Goal: Transaction & Acquisition: Purchase product/service

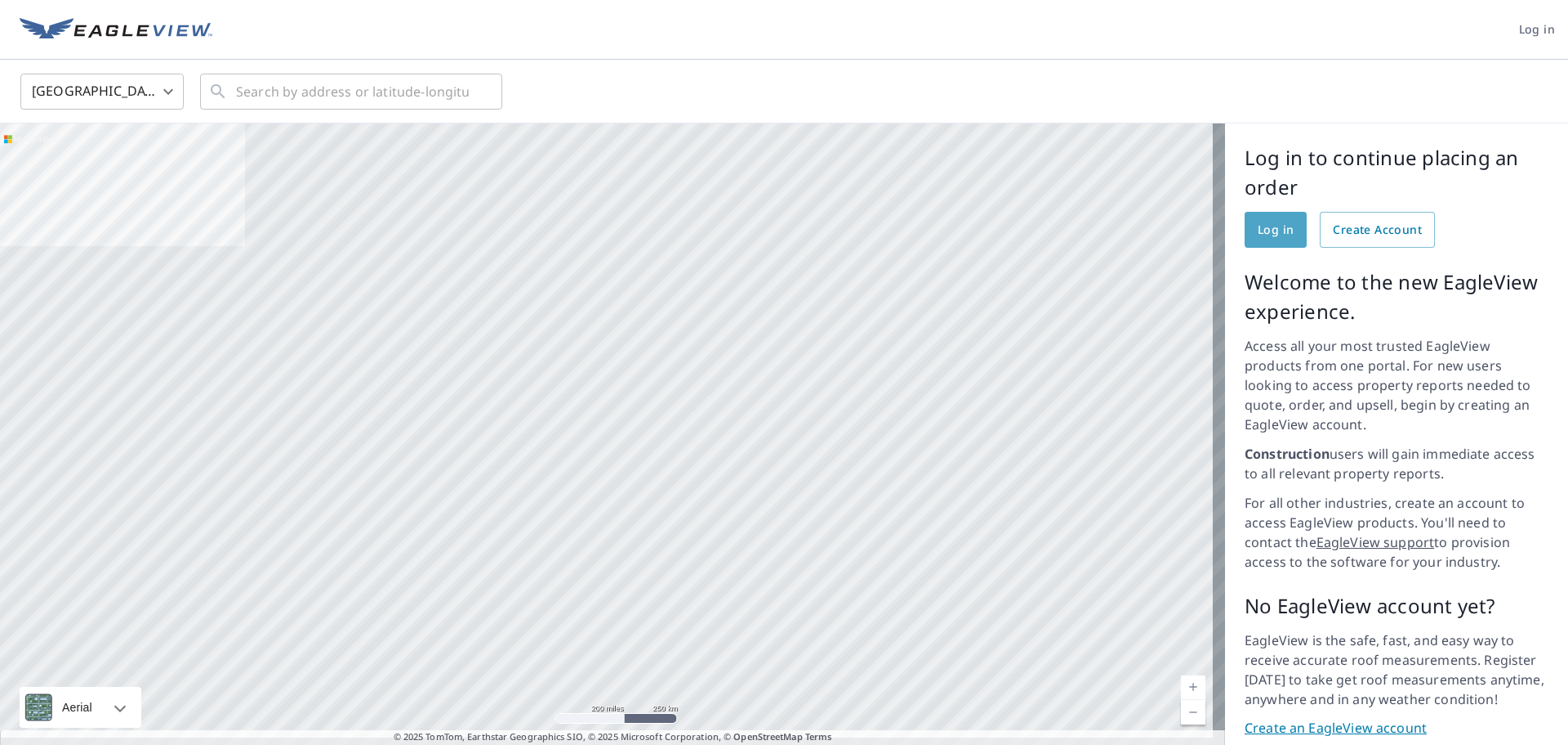
click at [1258, 221] on span "Log in" at bounding box center [1276, 230] width 36 height 21
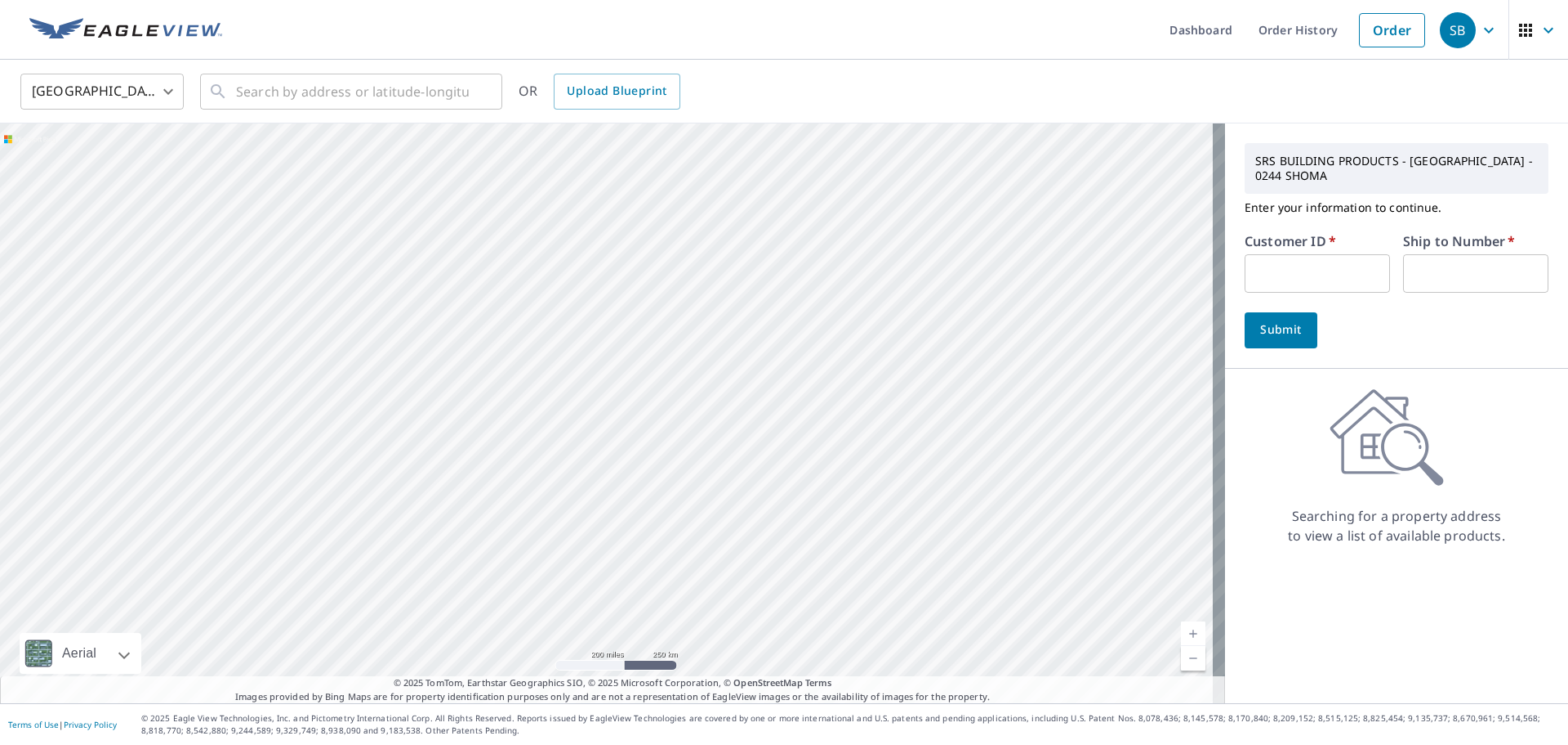
click at [1359, 287] on input "text" at bounding box center [1317, 273] width 146 height 39
type input "ALS244"
click at [381, 108] on input "text" at bounding box center [352, 91] width 233 height 46
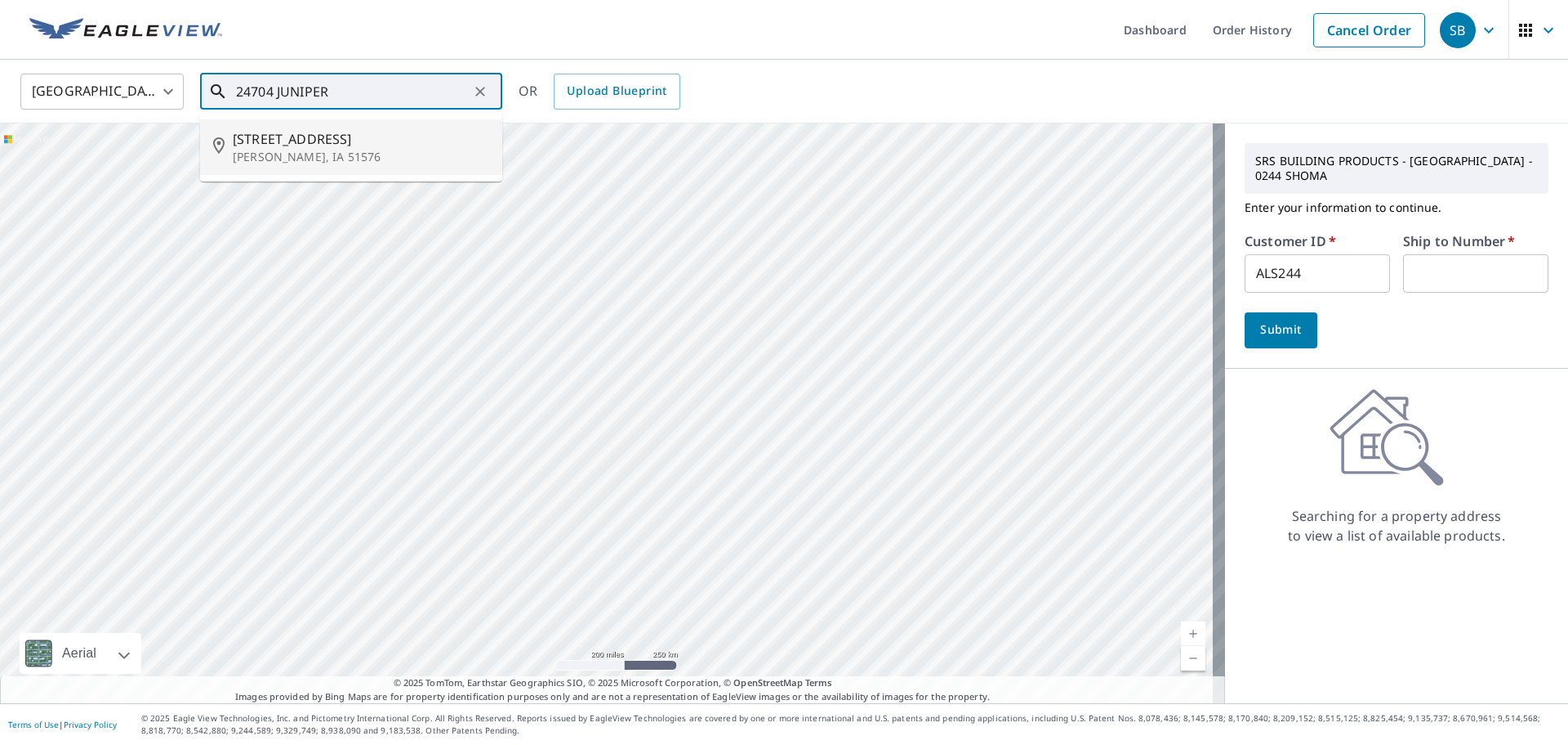
click at [361, 159] on p "[PERSON_NAME], IA 51576" at bounding box center [361, 156] width 256 height 16
type input "[STREET_ADDRESS][PERSON_NAME]"
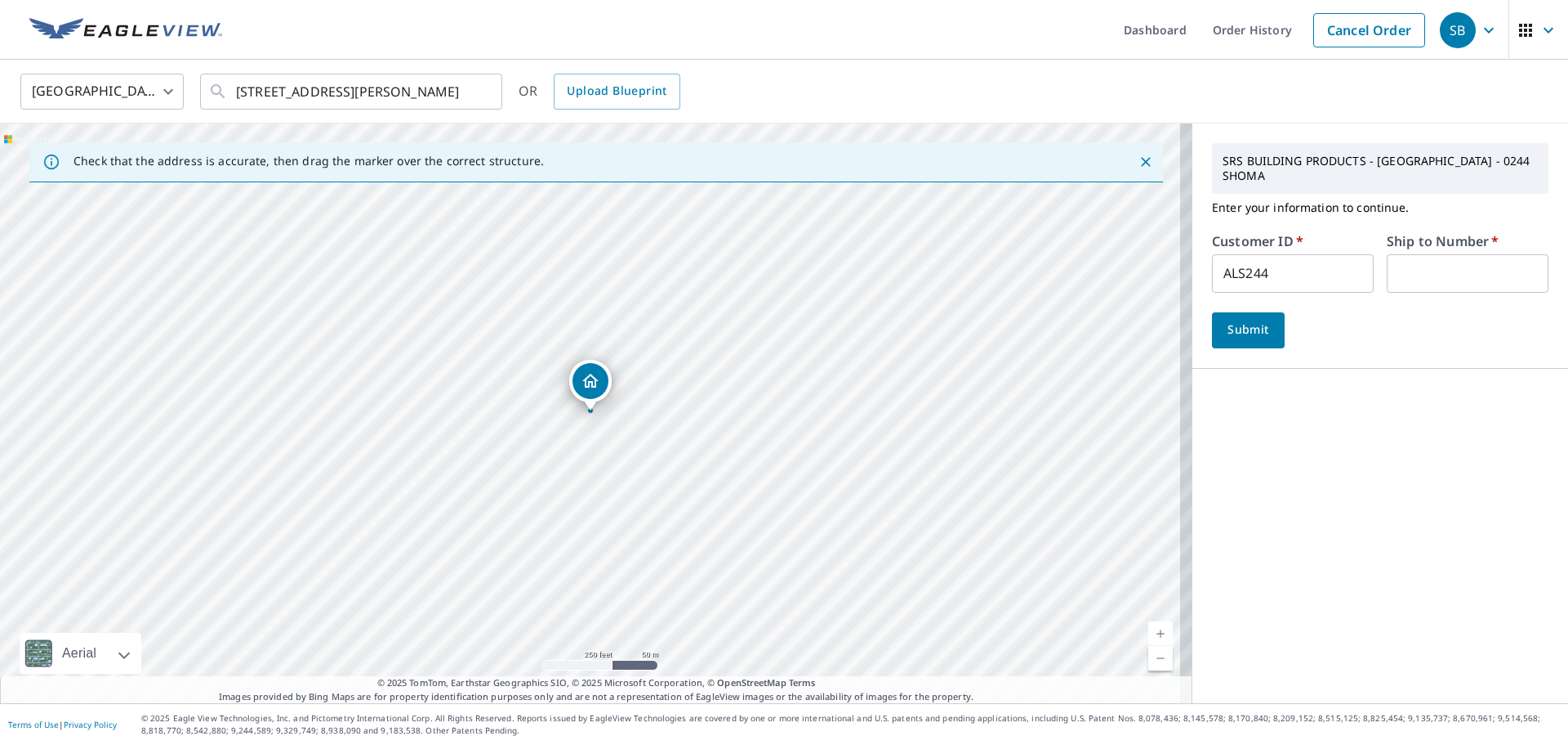
click at [1243, 319] on span "Submit" at bounding box center [1249, 330] width 47 height 21
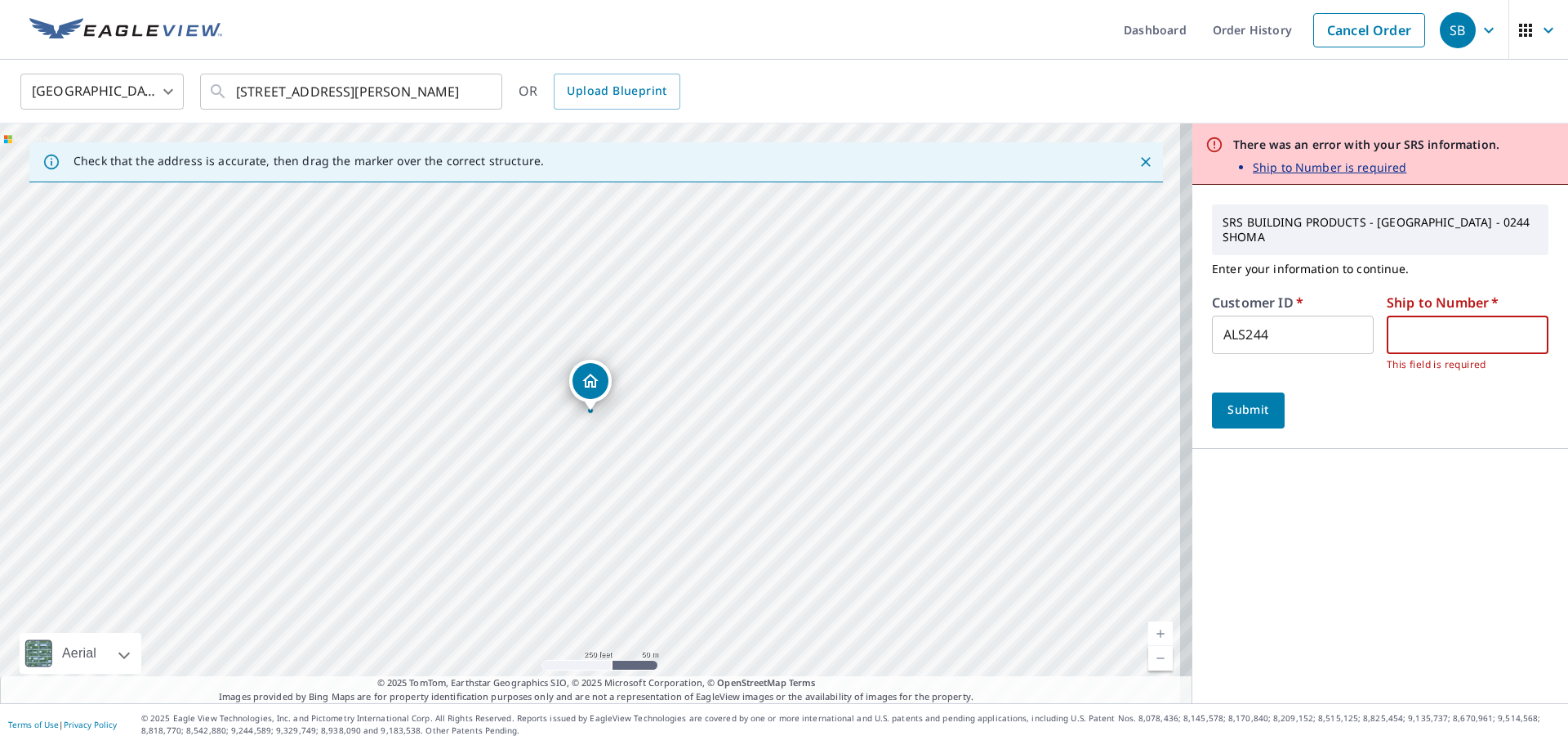
click at [1387, 316] on input "text" at bounding box center [1468, 334] width 161 height 39
type input "1"
click at [1252, 407] on button "Submit" at bounding box center [1248, 411] width 72 height 36
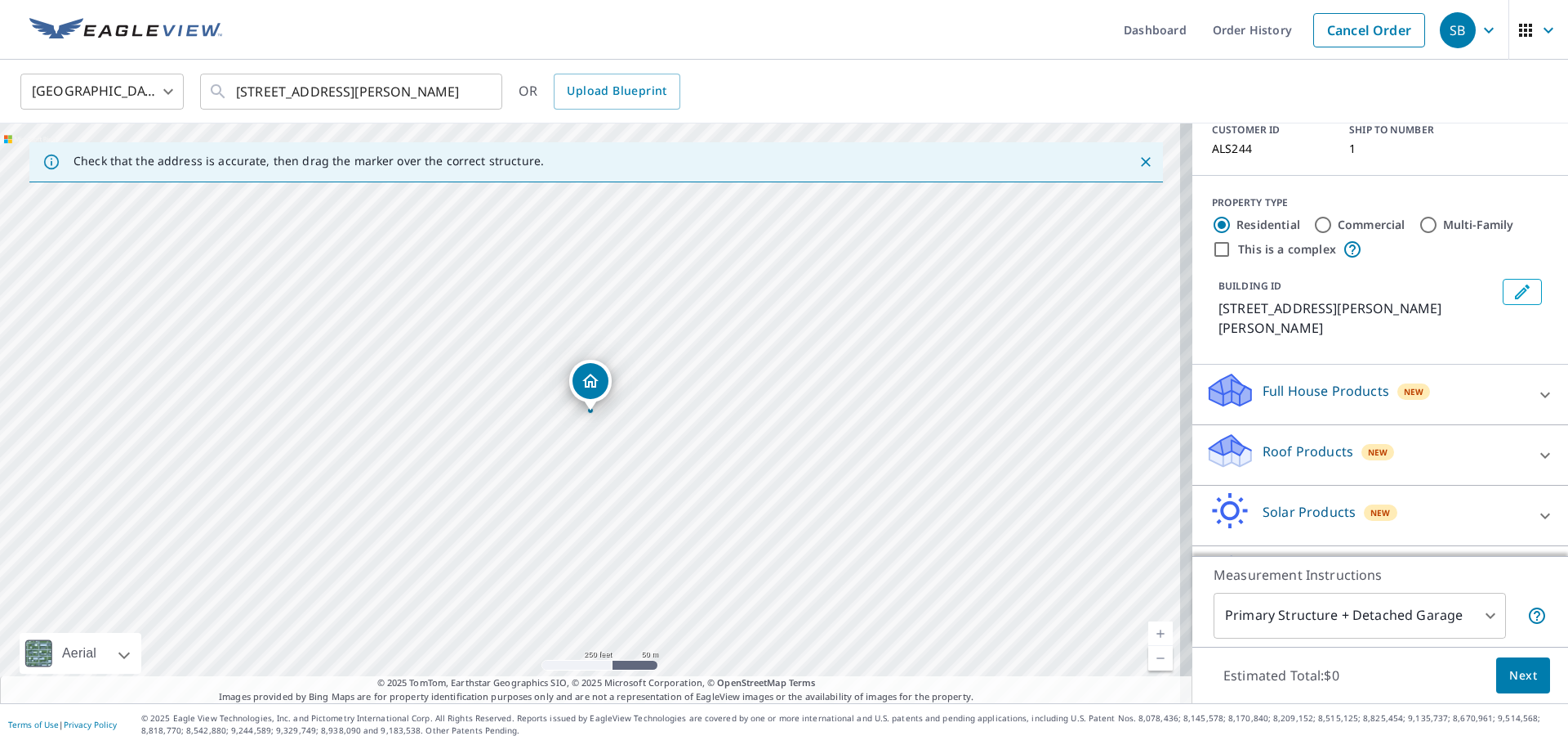
scroll to position [162, 0]
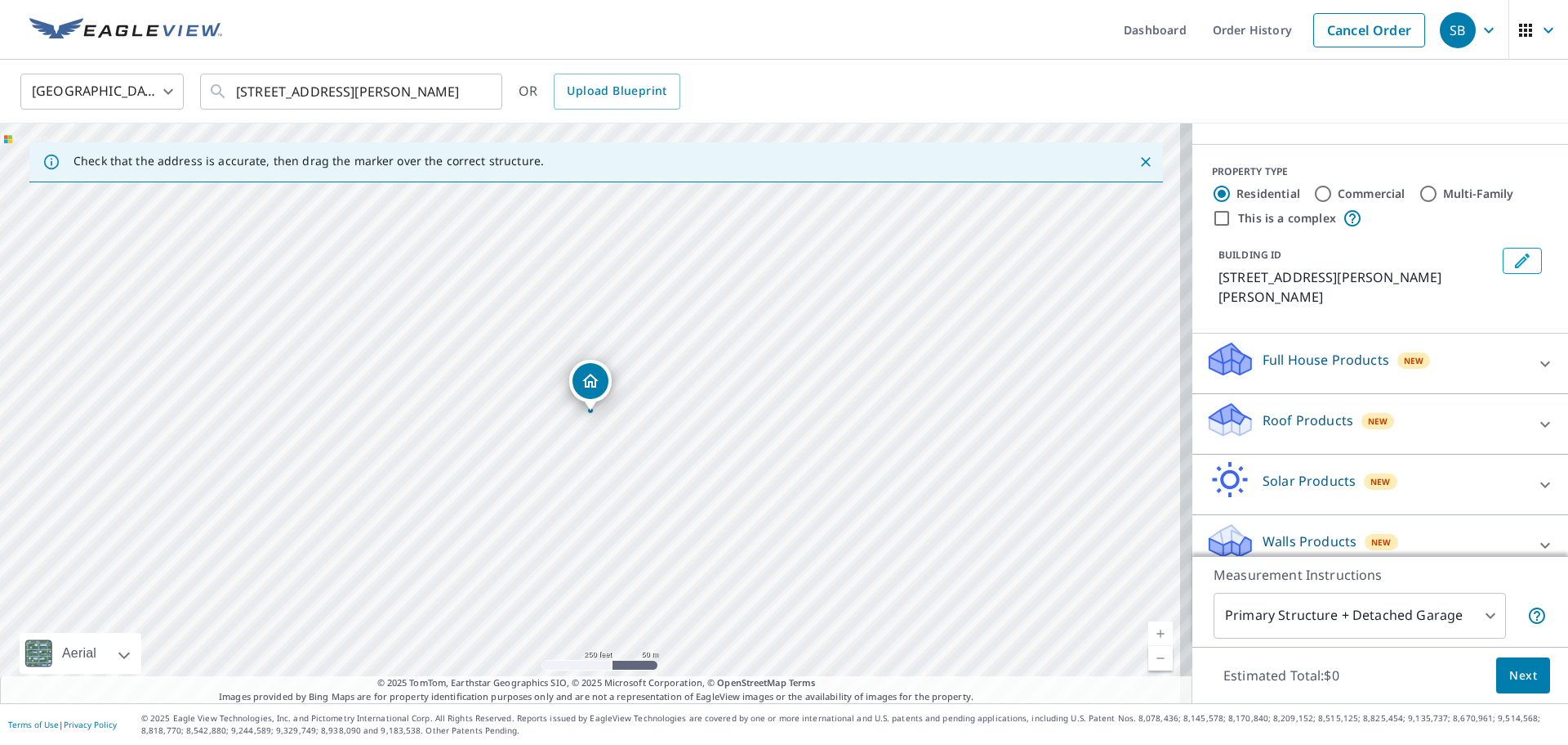
click at [1281, 411] on div "Roof Products New" at bounding box center [1365, 424] width 320 height 47
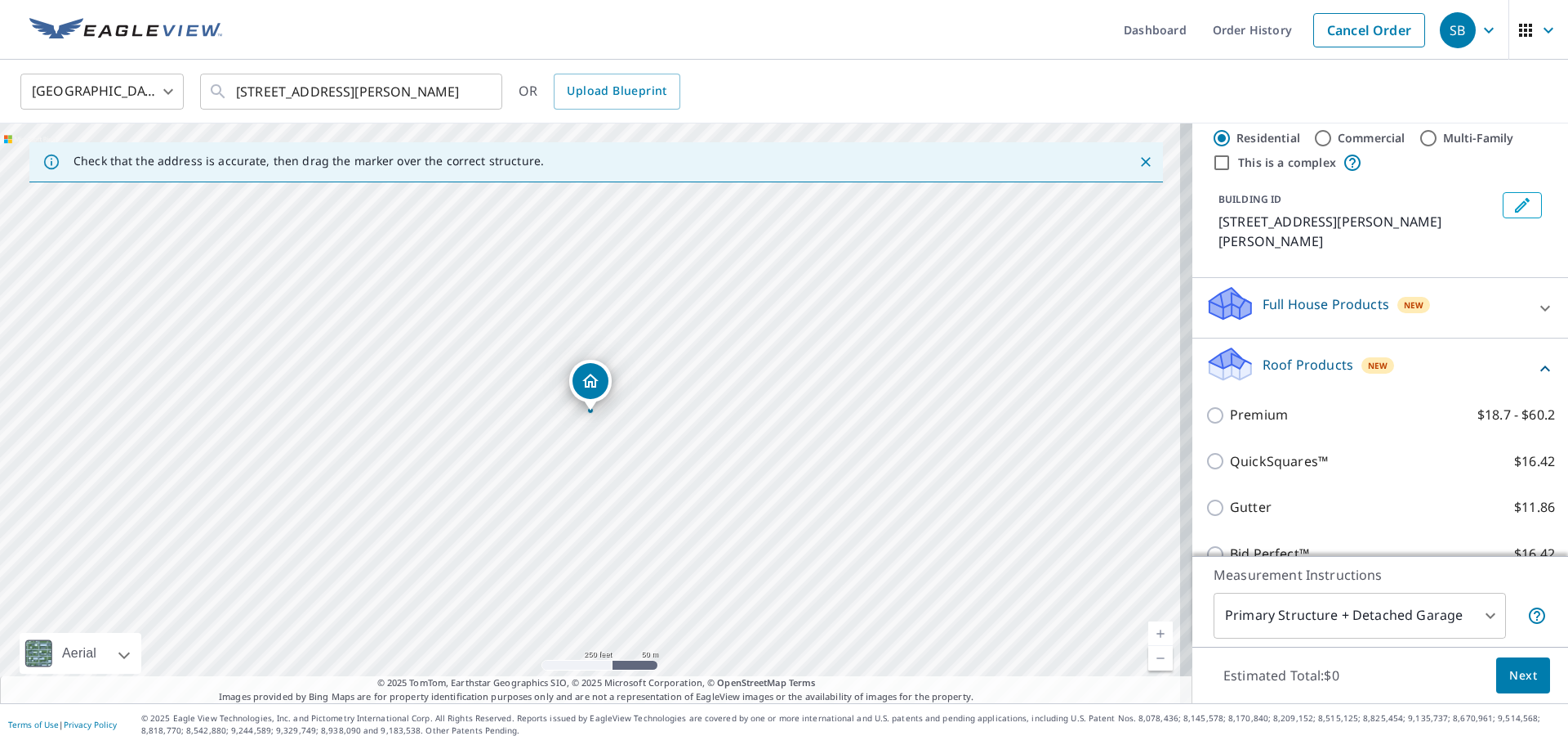
scroll to position [243, 0]
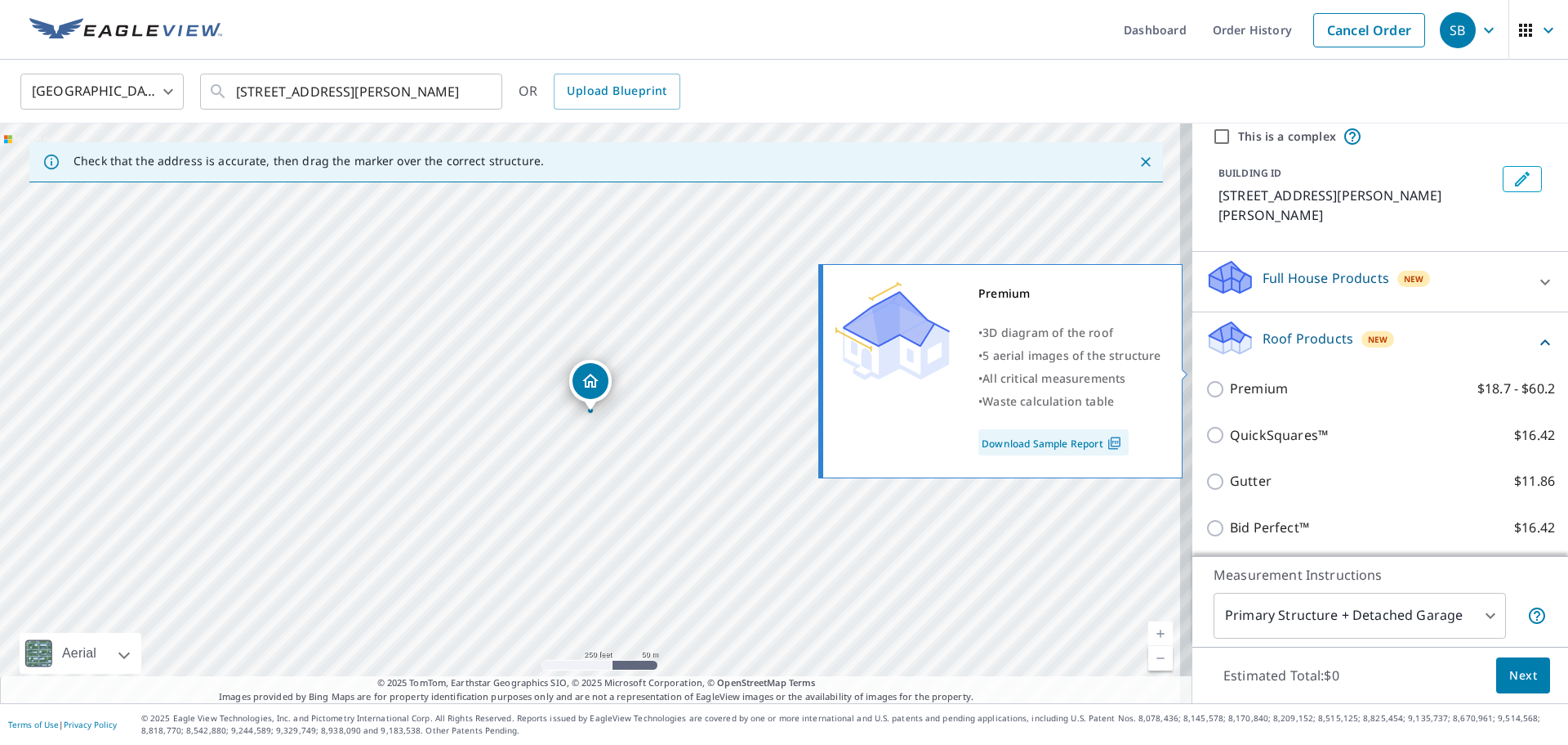
click at [1237, 379] on p "Premium" at bounding box center [1259, 389] width 58 height 21
click at [1230, 380] on input "Premium $18.7 - $60.2" at bounding box center [1218, 389] width 24 height 20
checkbox input "true"
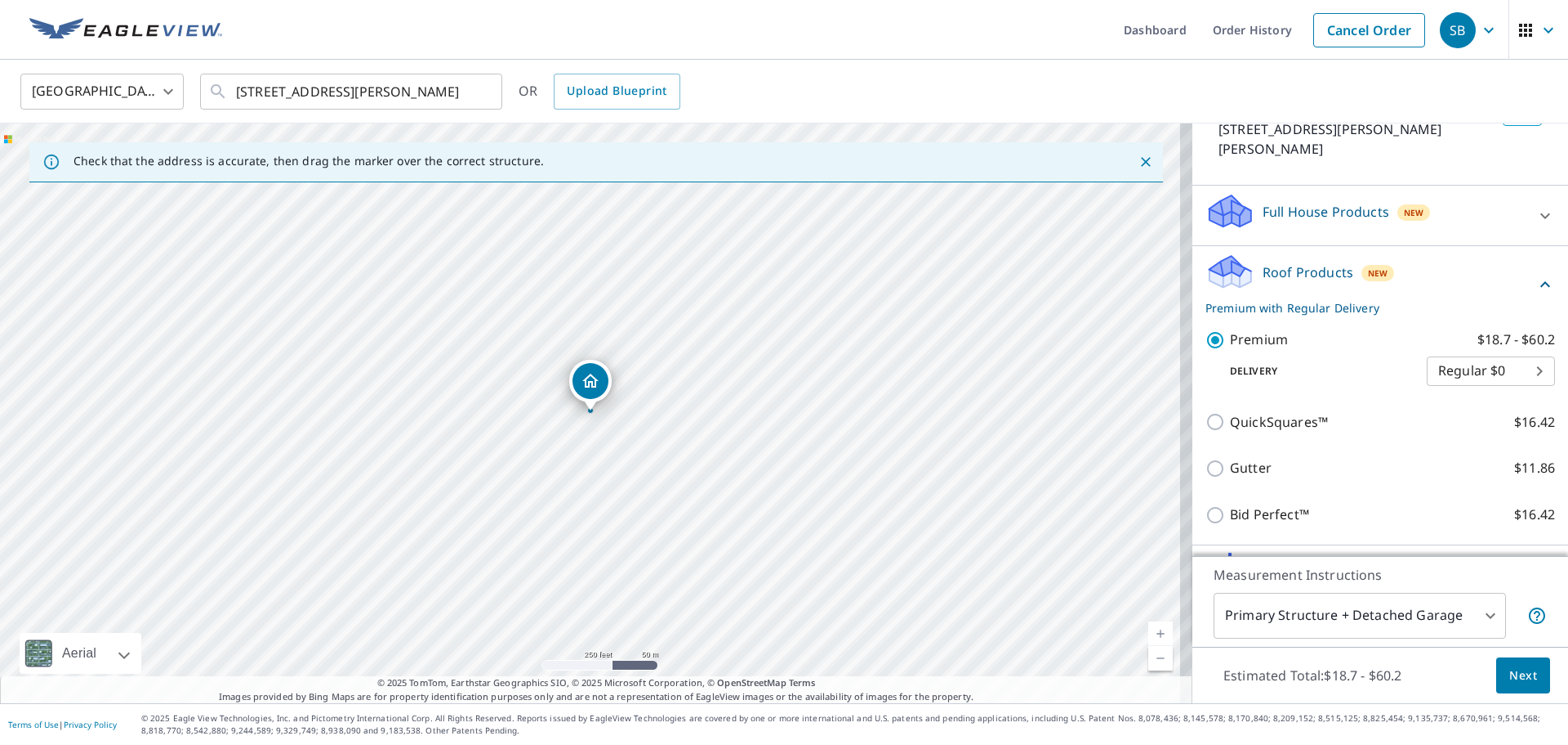
scroll to position [400, 0]
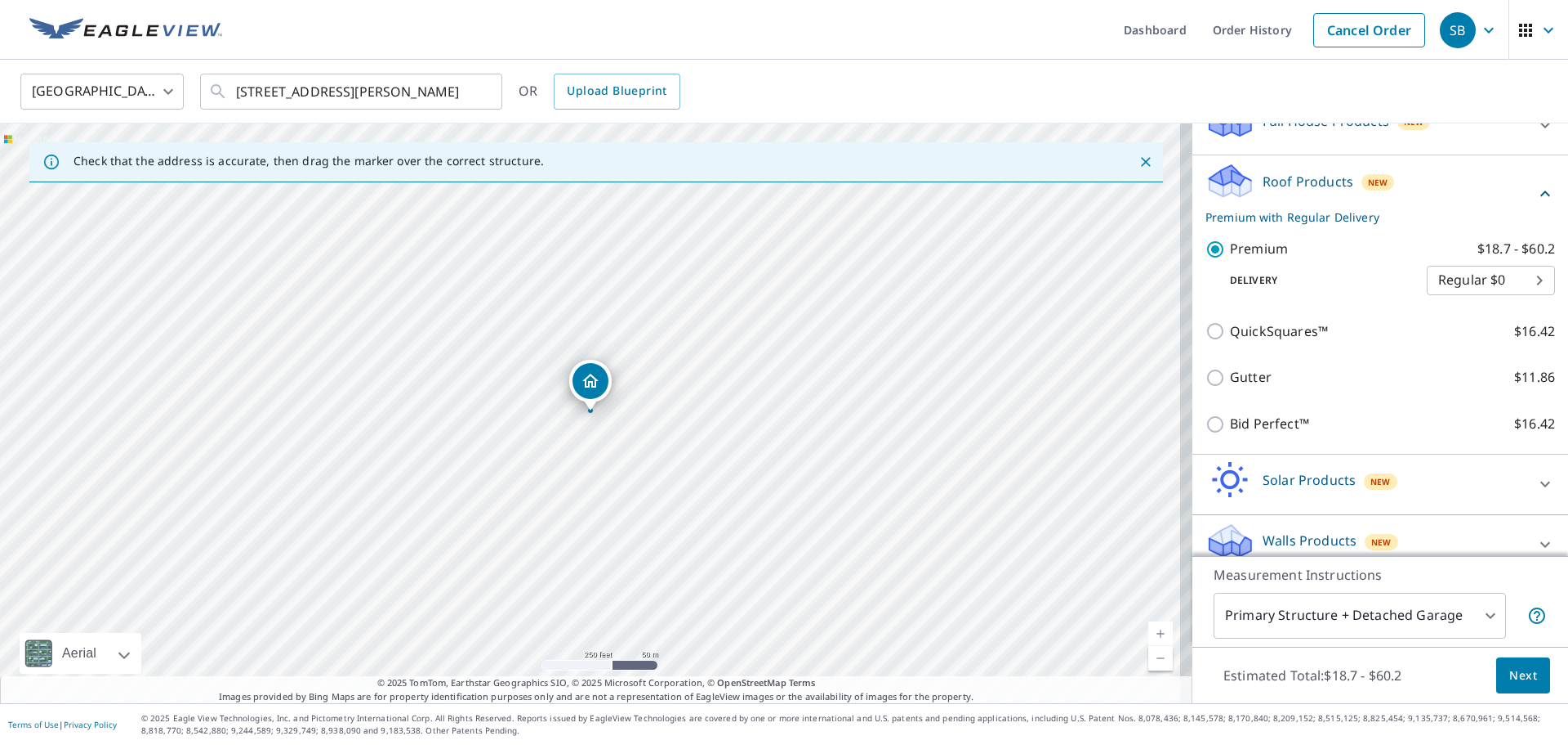
click at [1510, 670] on span "Next" at bounding box center [1524, 675] width 28 height 21
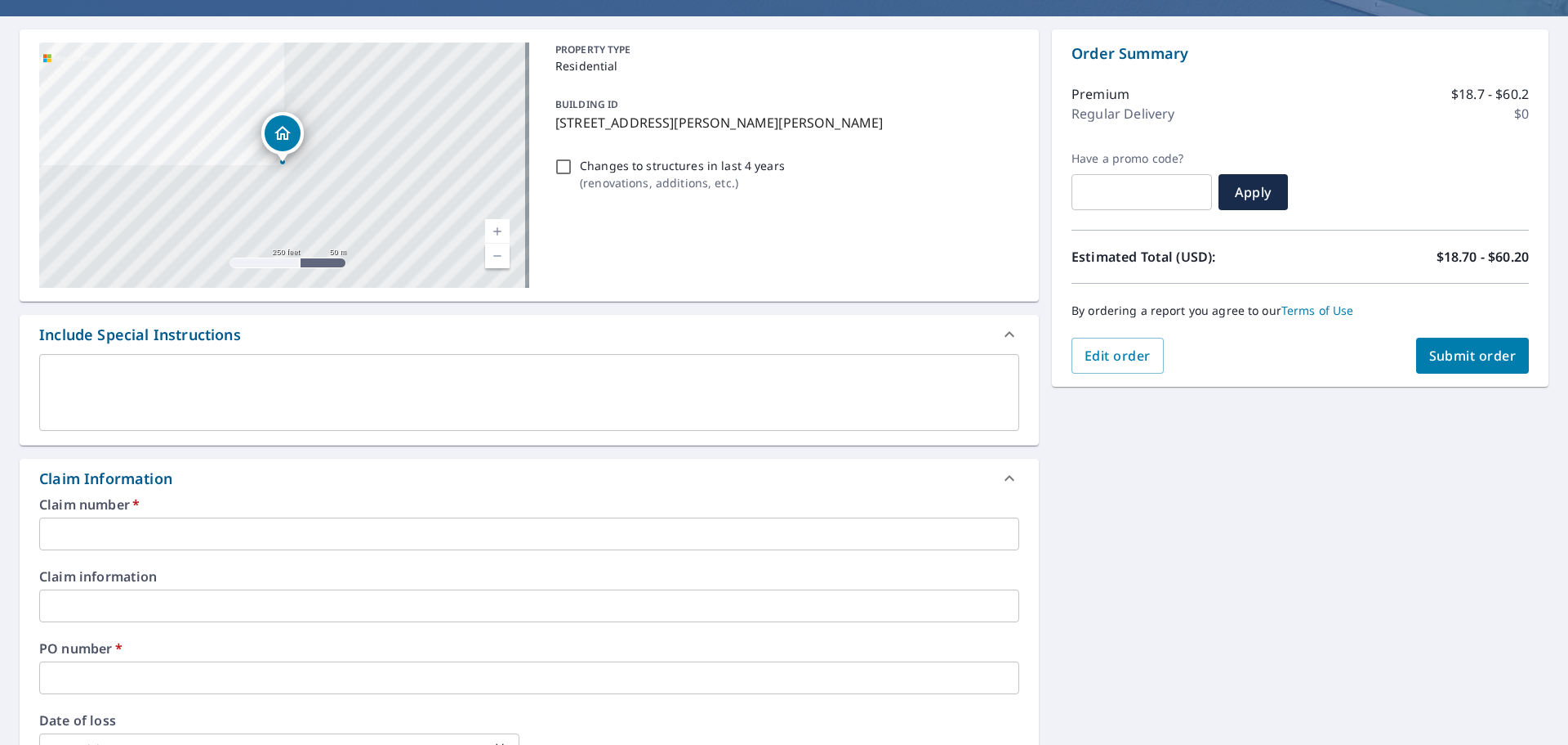
scroll to position [245, 0]
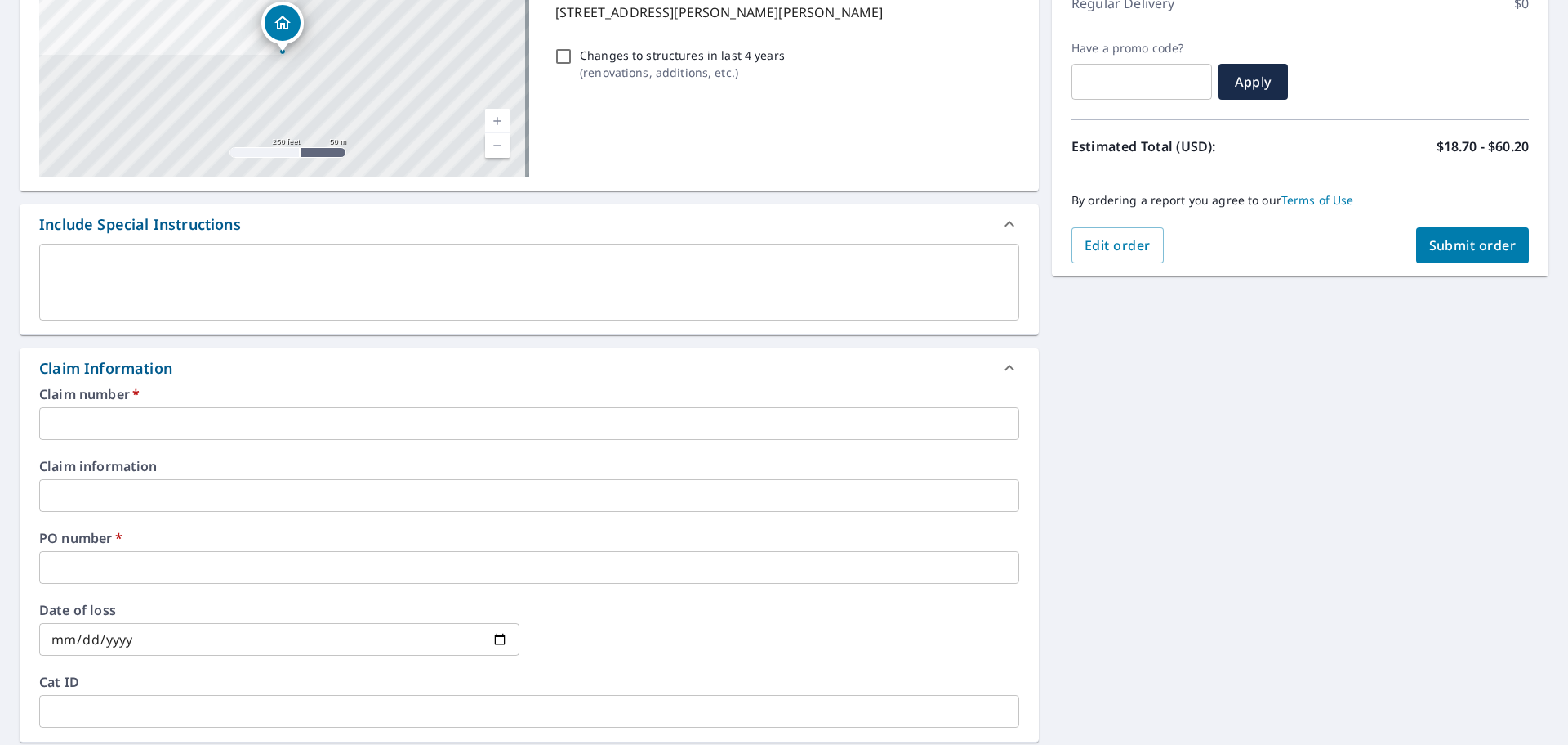
click at [89, 412] on input "text" at bounding box center [530, 423] width 980 height 33
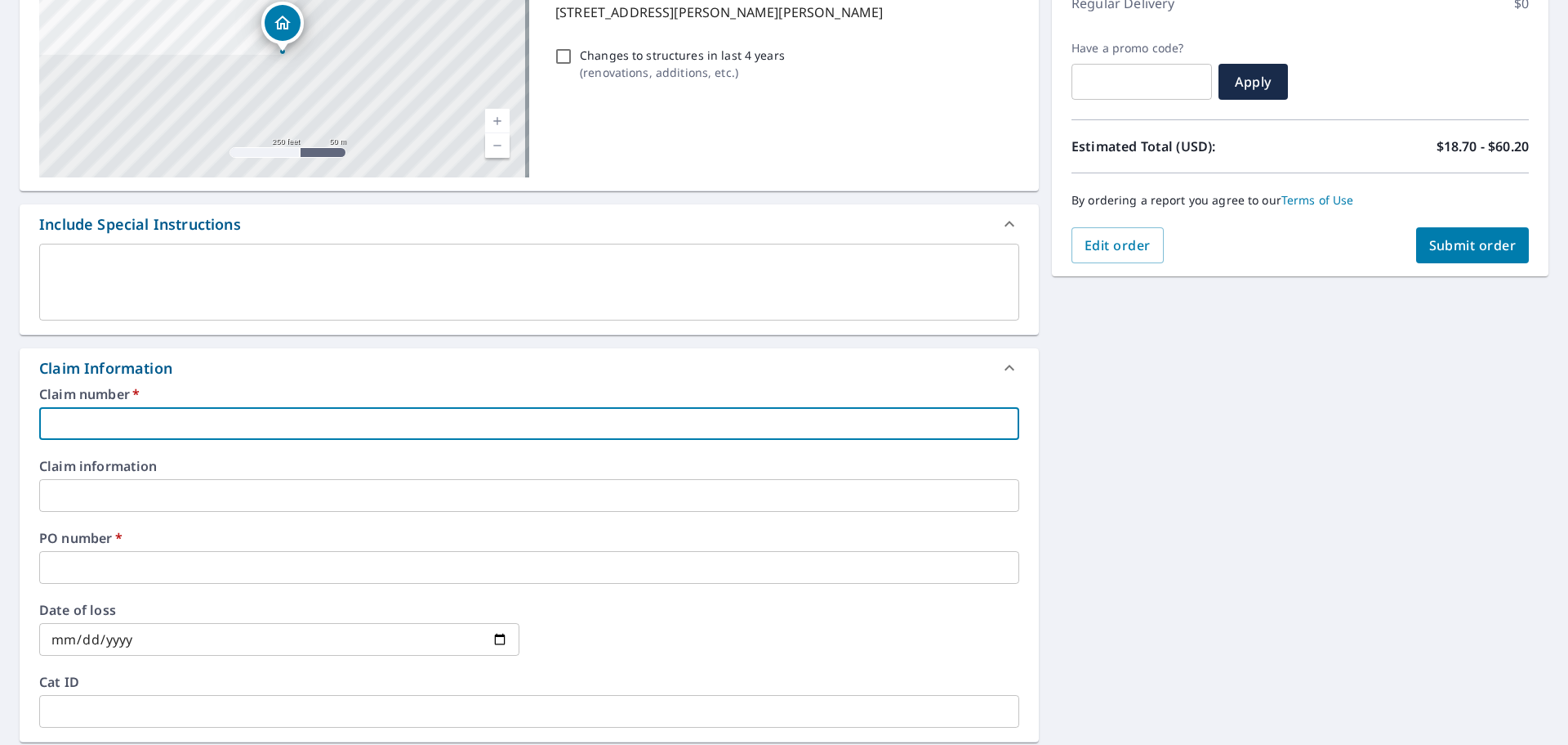
type input "ALS244"
checkbox input "true"
click at [115, 585] on div "Claim number   * ALS244 ​ Claim information ​ PO number   * ​ Date of loss ​ Ca…" at bounding box center [530, 564] width 1020 height 354
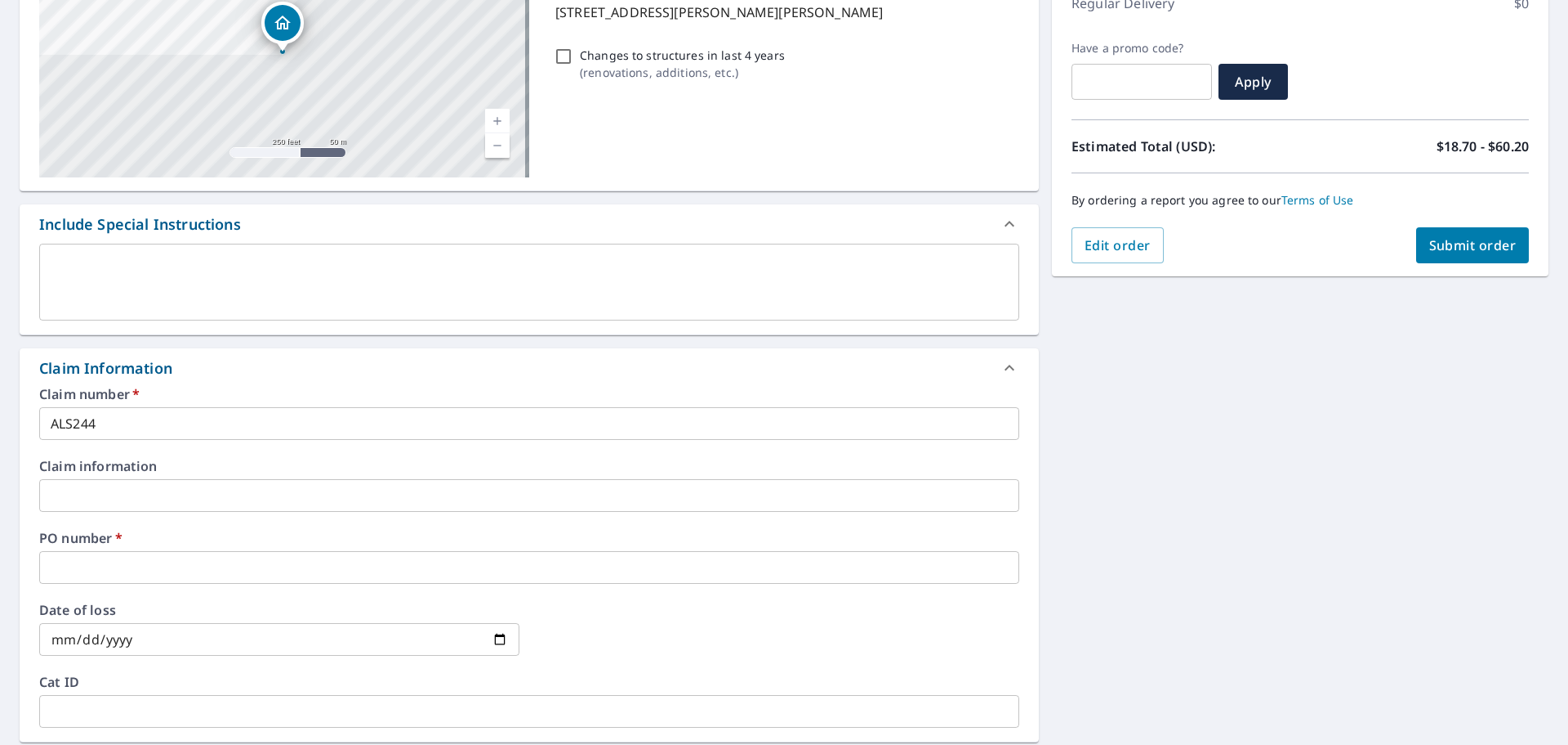
click at [123, 569] on input "text" at bounding box center [530, 567] width 980 height 33
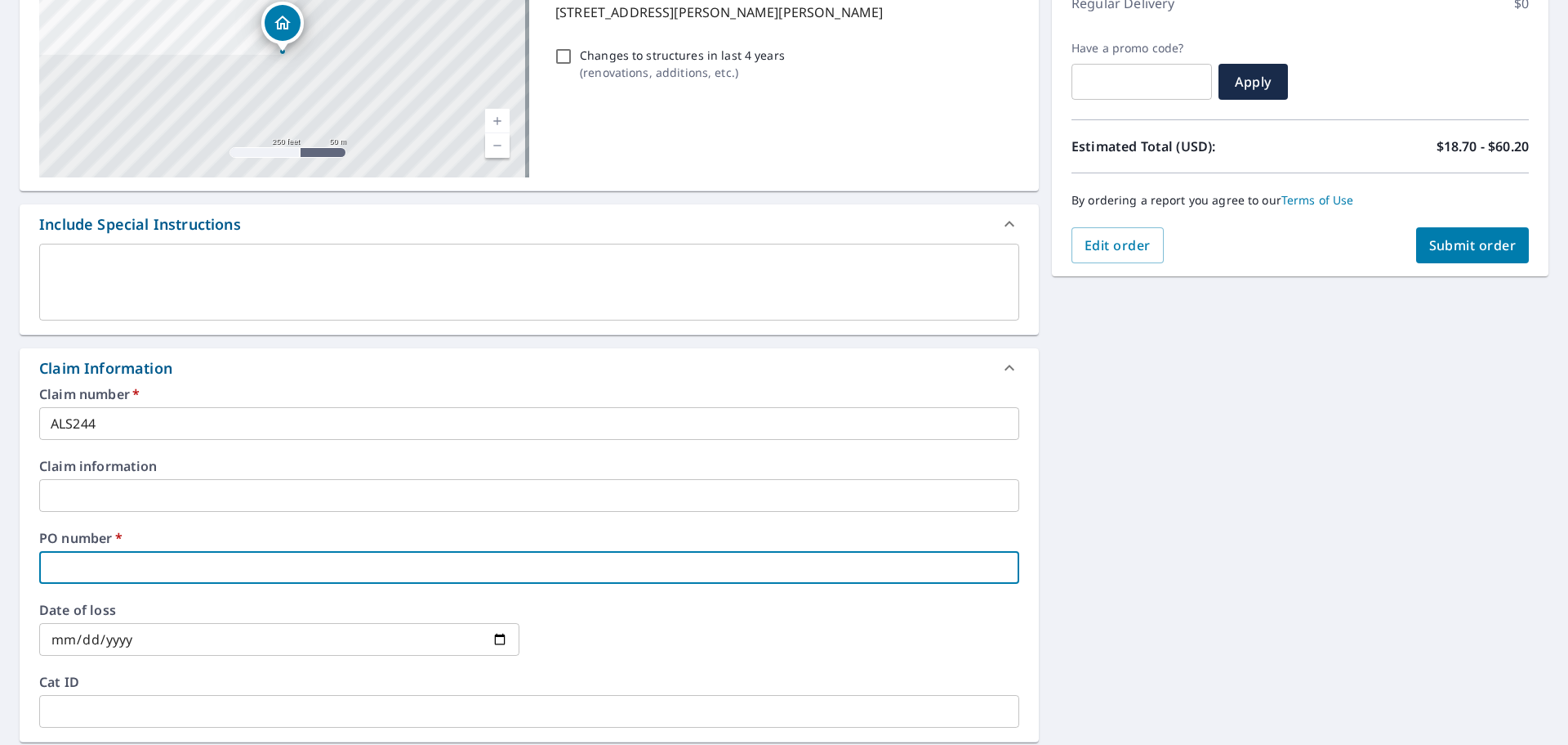
type input "2"
checkbox input "true"
type input "24"
checkbox input "true"
type input "247"
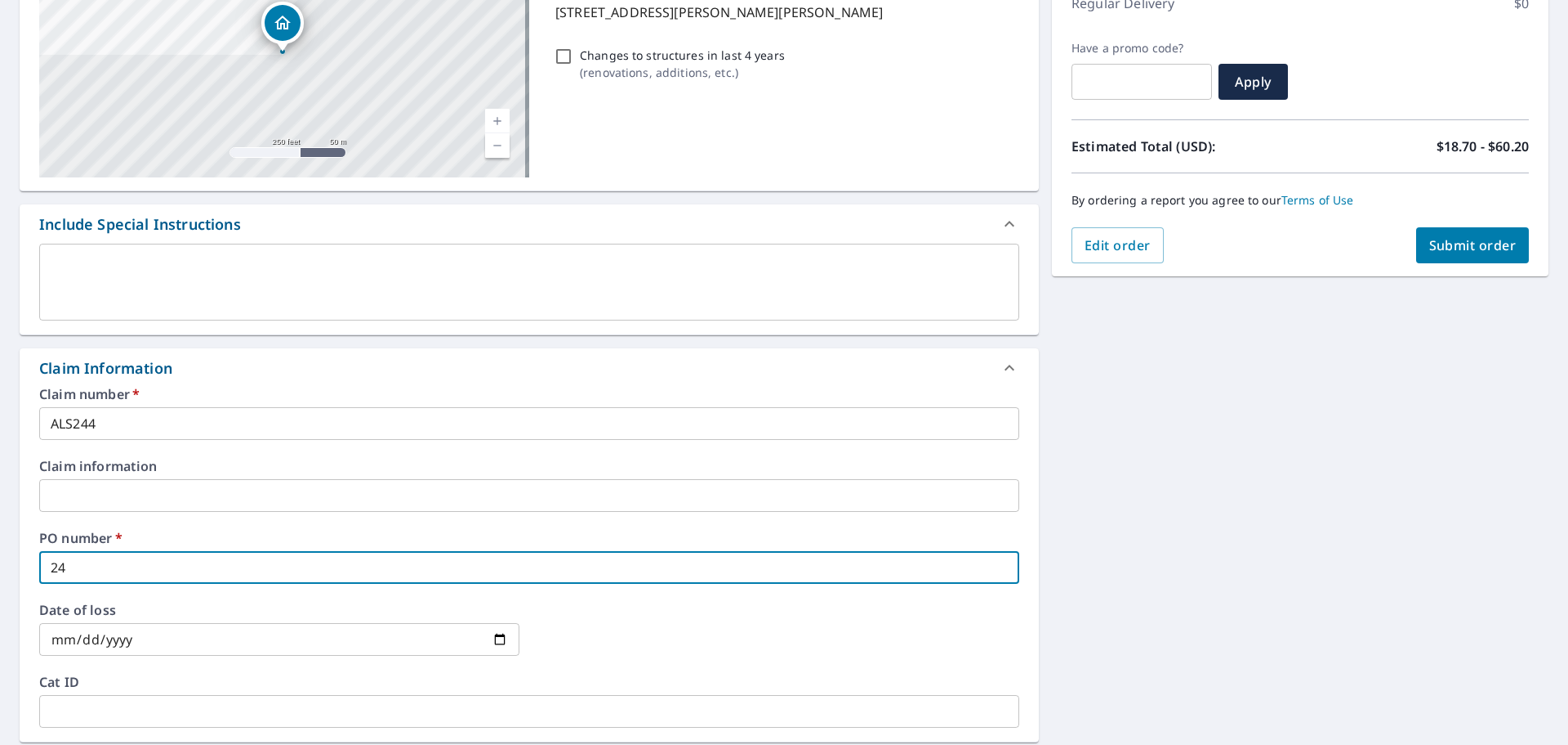
checkbox input "true"
type input "2470"
checkbox input "true"
type input "24704"
checkbox input "true"
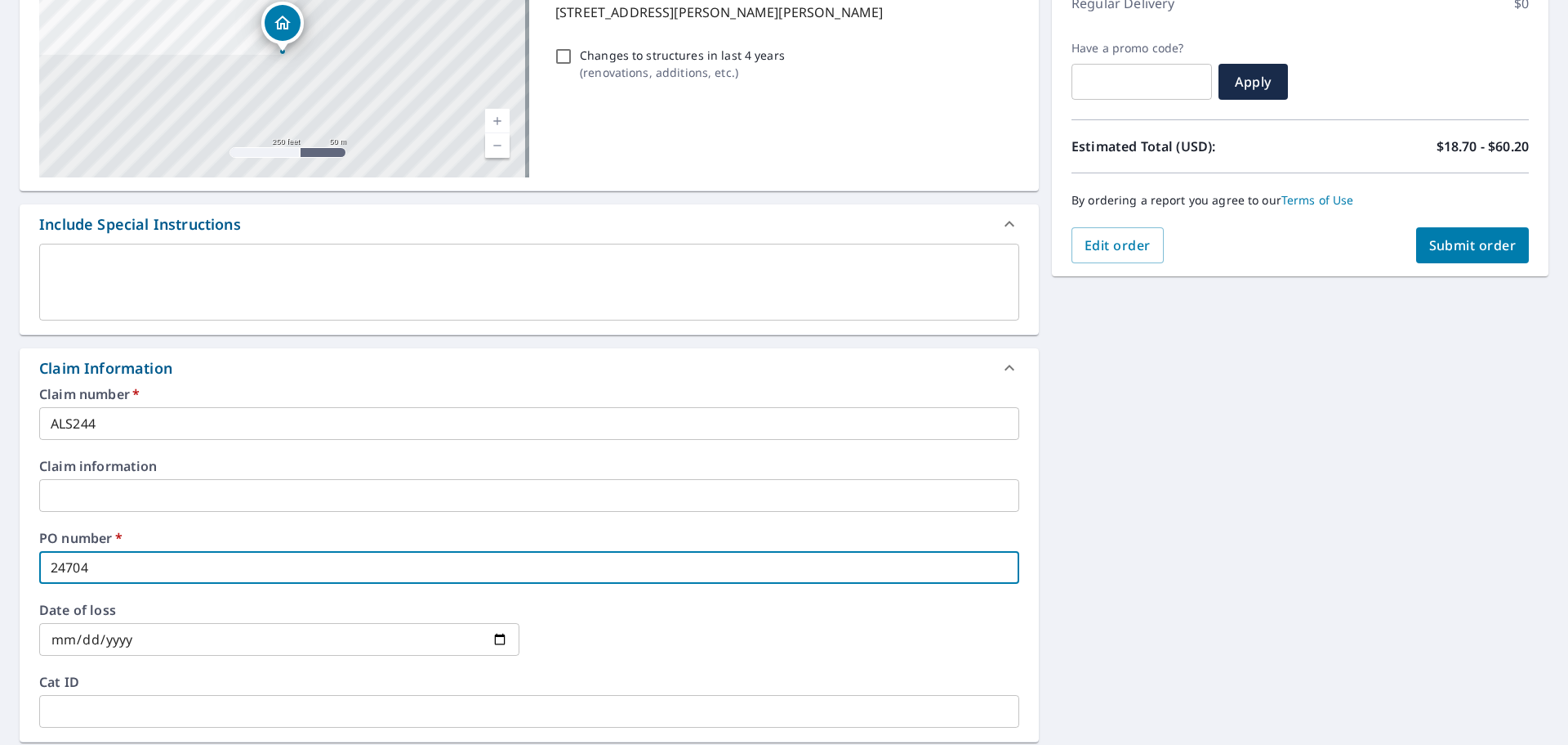
type input "24704"
checkbox input "true"
type input "24704 J"
checkbox input "true"
type input "24704 JU"
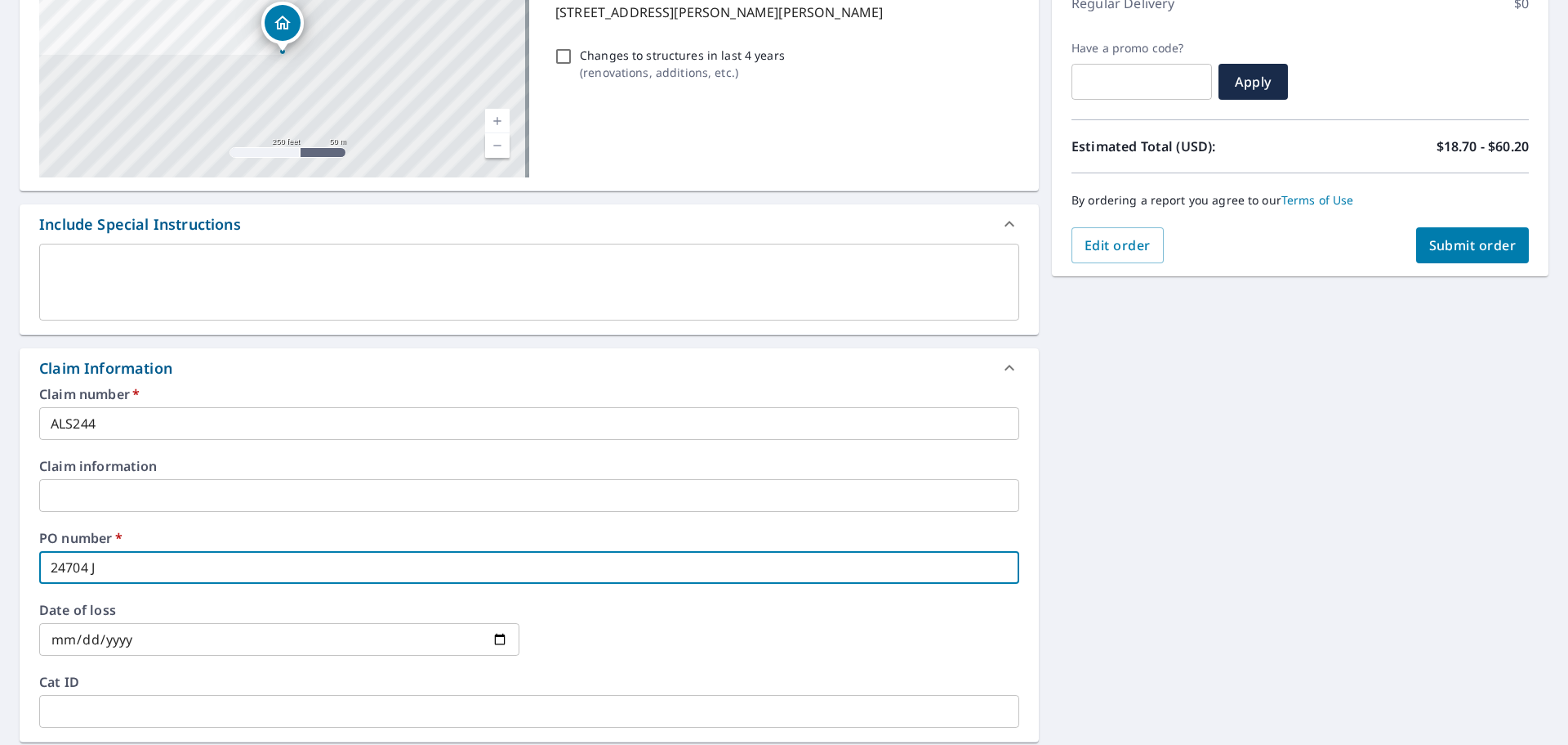
checkbox input "true"
type input "24704 JUN"
checkbox input "true"
type input "24704 JUNI"
checkbox input "true"
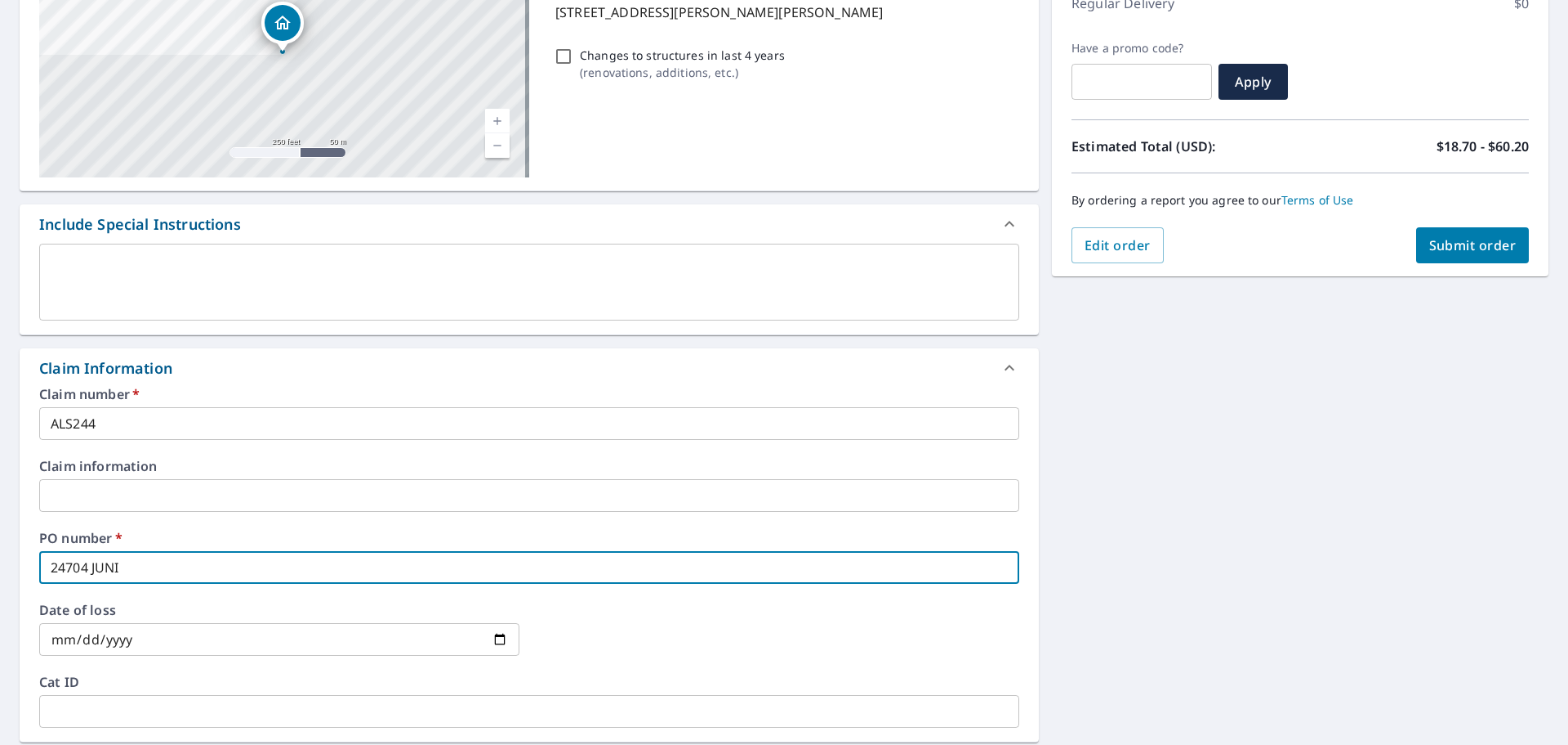
type input "24704 JUNIP"
checkbox input "true"
type input "24704 JUNIPE"
checkbox input "true"
type input "24704 JUNIPER"
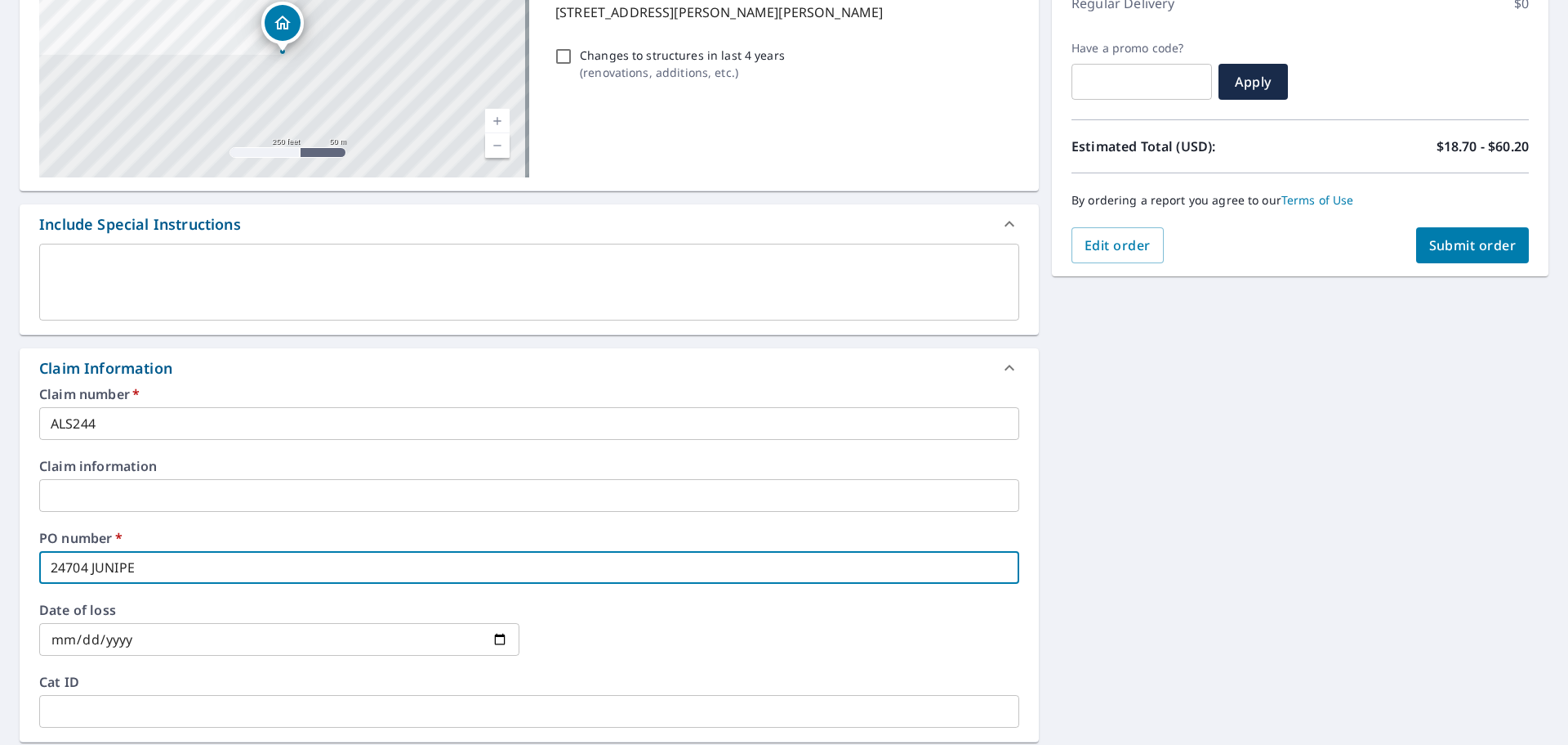
checkbox input "true"
type input "24704 JUNIPER"
checkbox input "true"
type input "24704 JUNIPER R"
checkbox input "true"
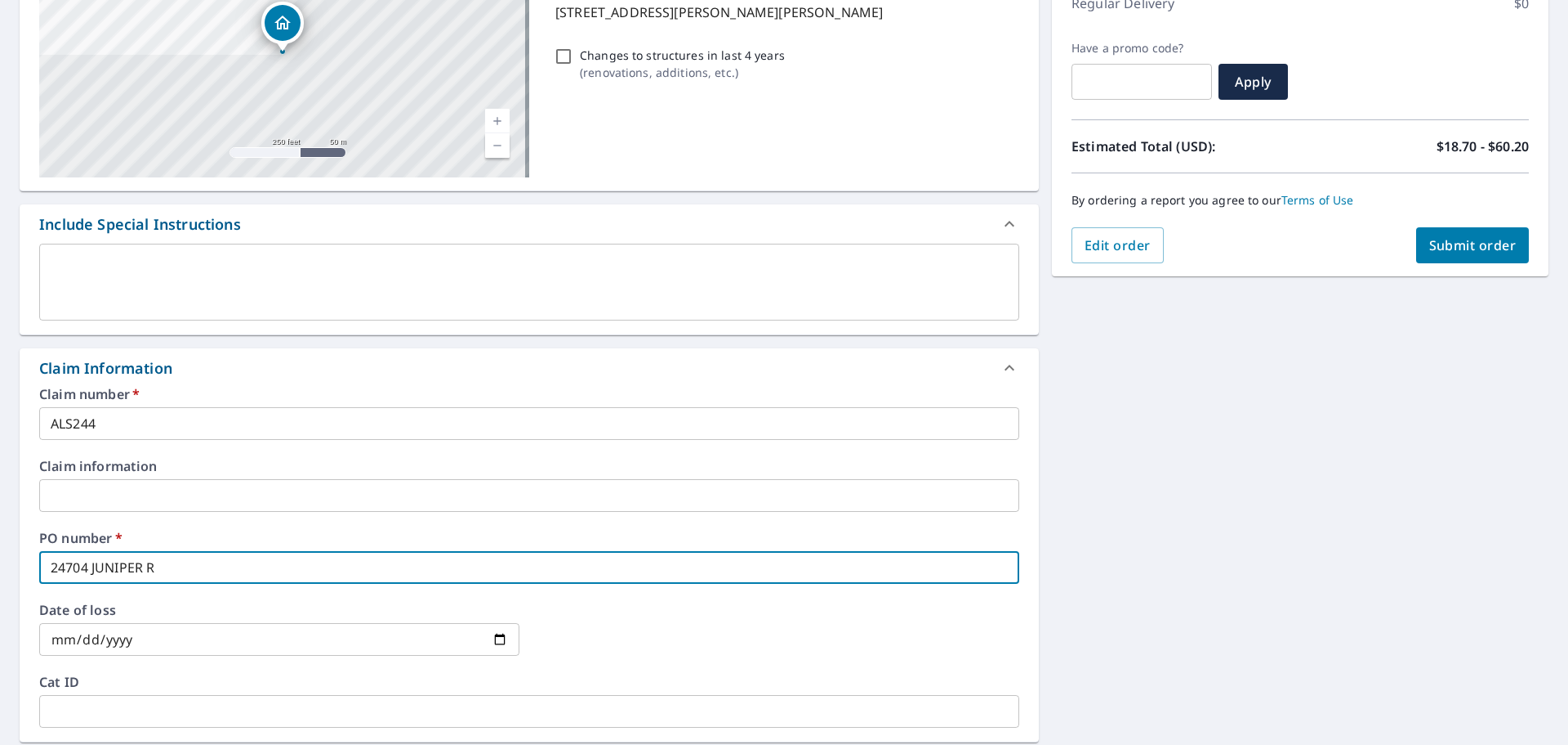
type input "24704 JUNIPER RD"
checkbox input "true"
type input "24704 JUNIPER RD"
checkbox input "true"
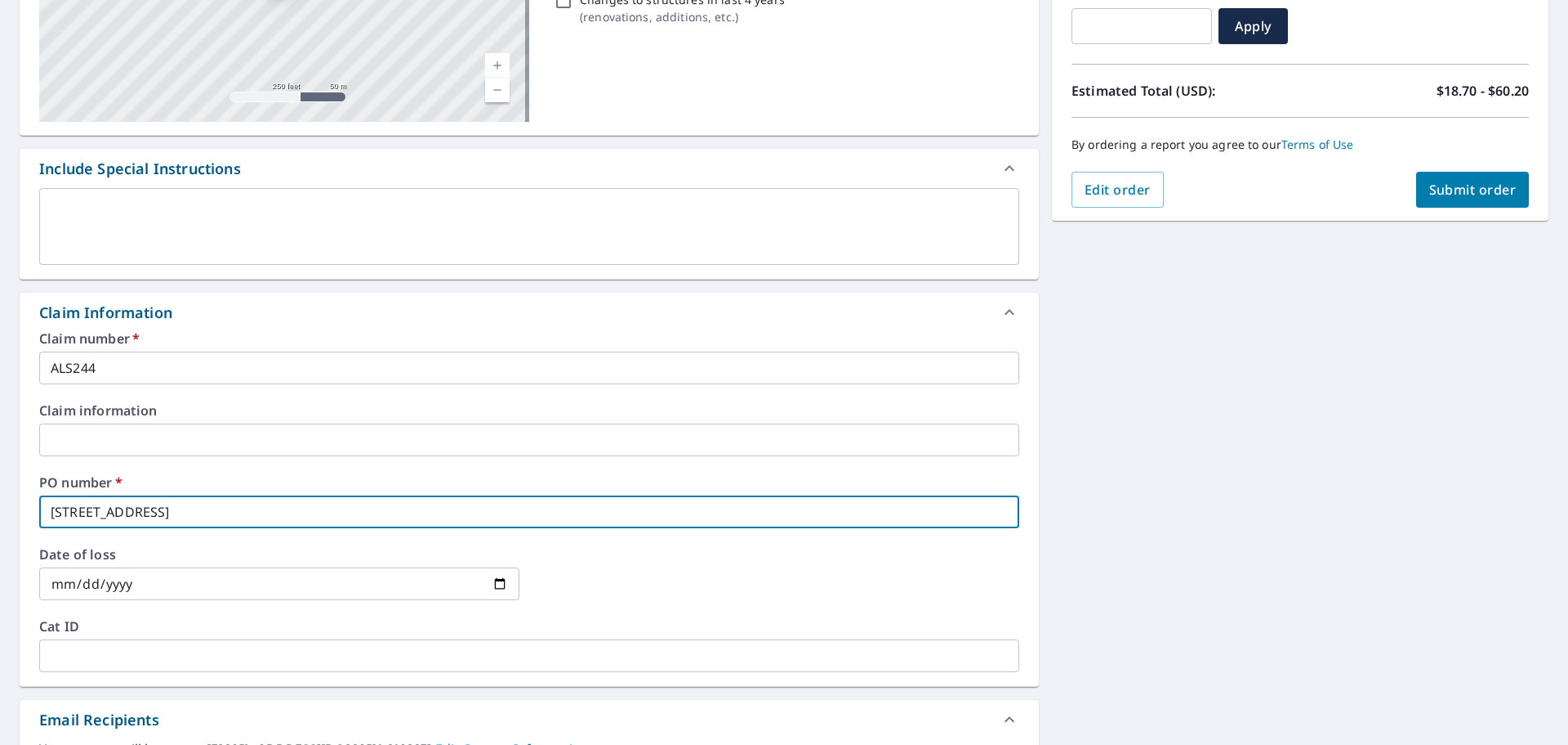
scroll to position [327, 0]
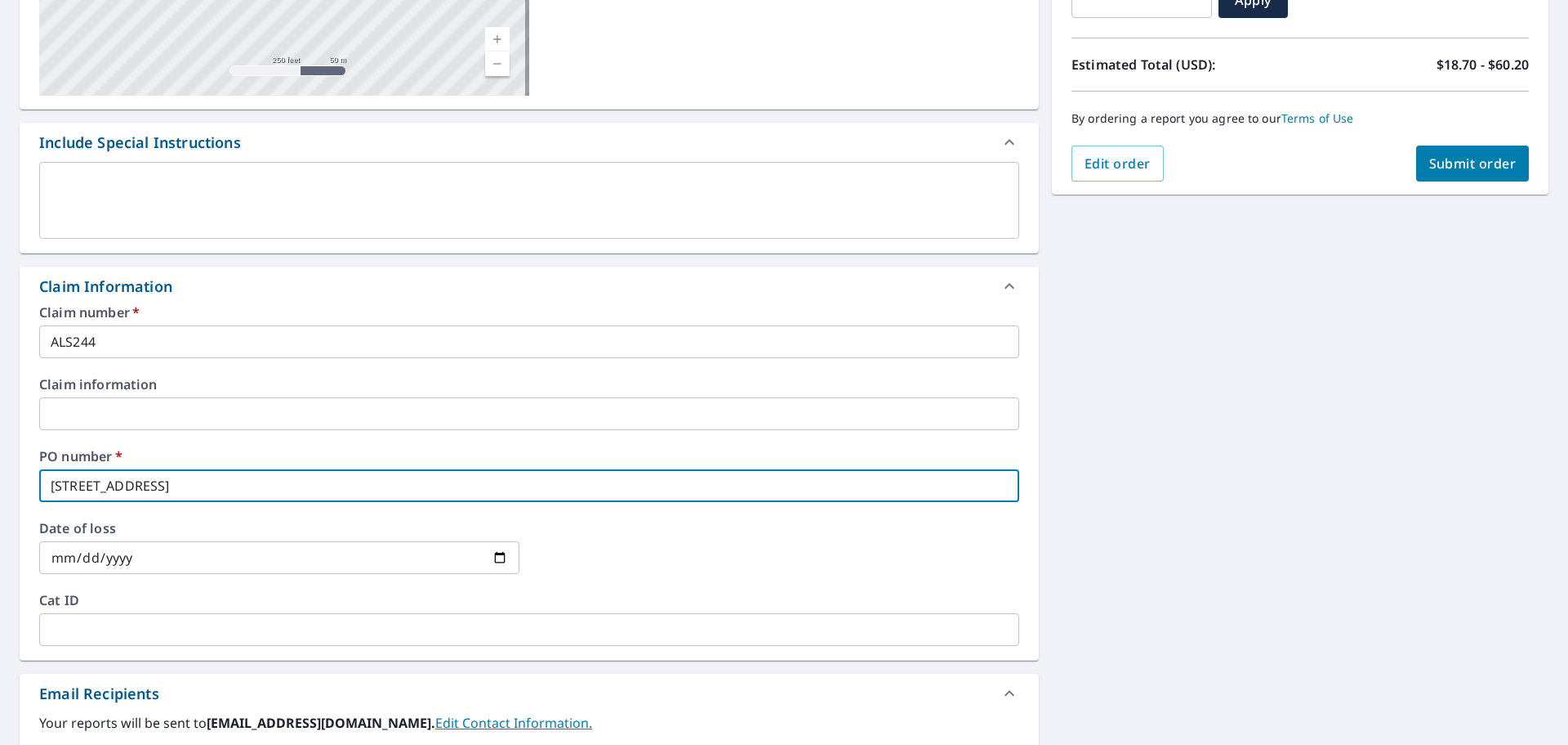
type input "24704 JUNIPER RD"
click at [132, 567] on input "date" at bounding box center [280, 557] width 481 height 33
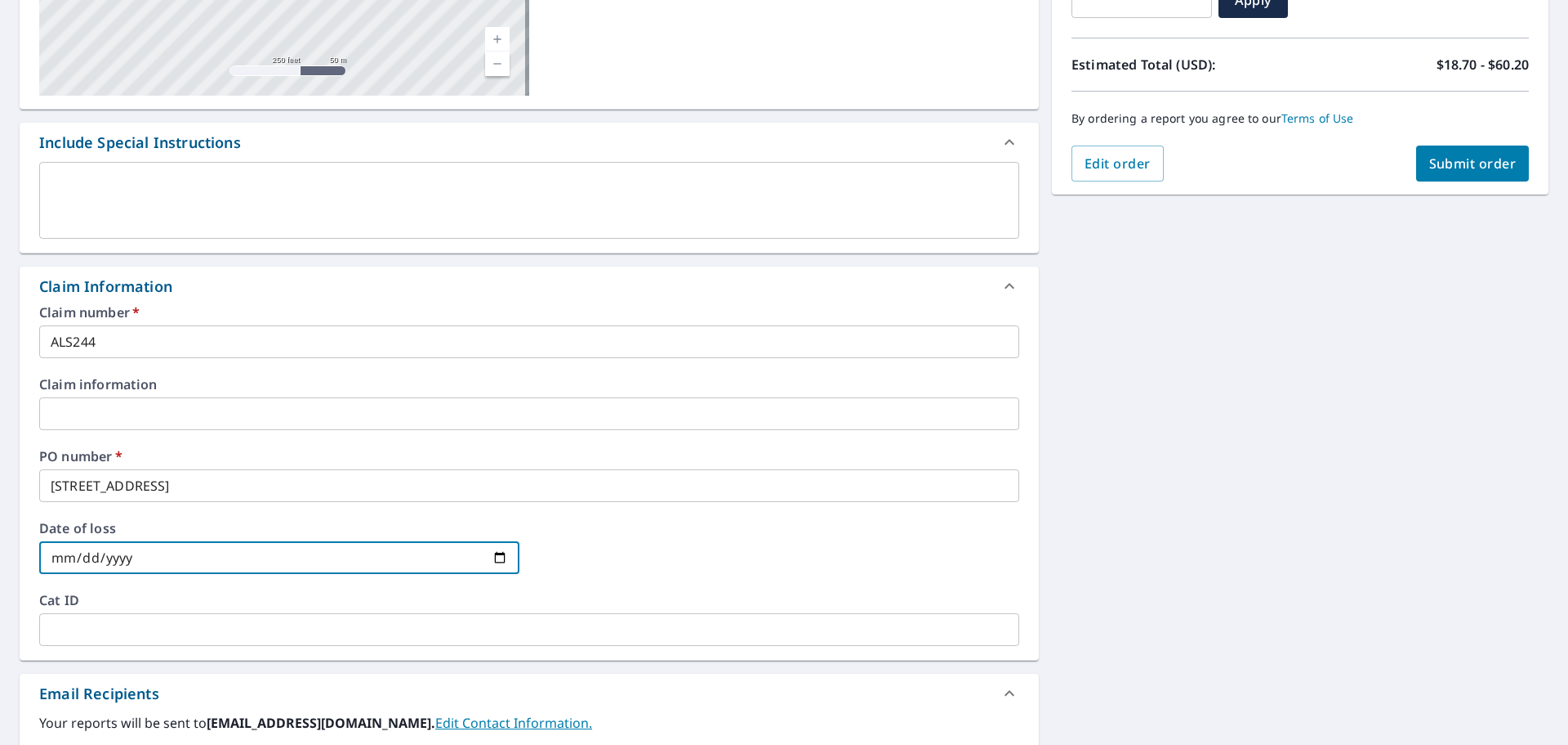
click at [498, 556] on input "date" at bounding box center [280, 557] width 481 height 33
type input "2025-09-09"
checkbox input "true"
type input "2025-09-09"
click at [194, 489] on input "24704 JUNIPER RD" at bounding box center [530, 485] width 980 height 33
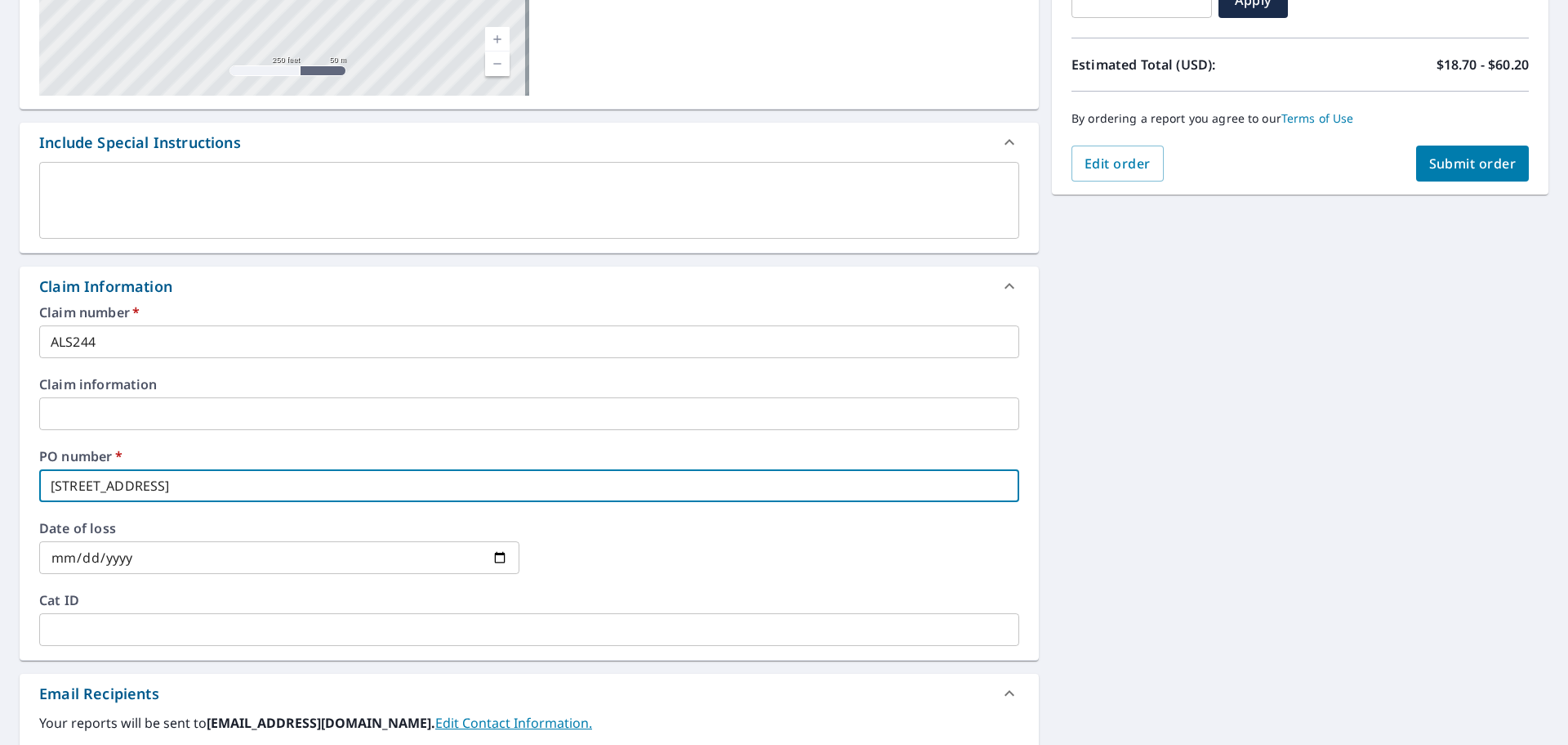
type input "24704 JUNIPER RD U"
checkbox input "true"
type input "24704 JUNIPER RD UN"
checkbox input "true"
type input "24704 JUNIPER RD UND"
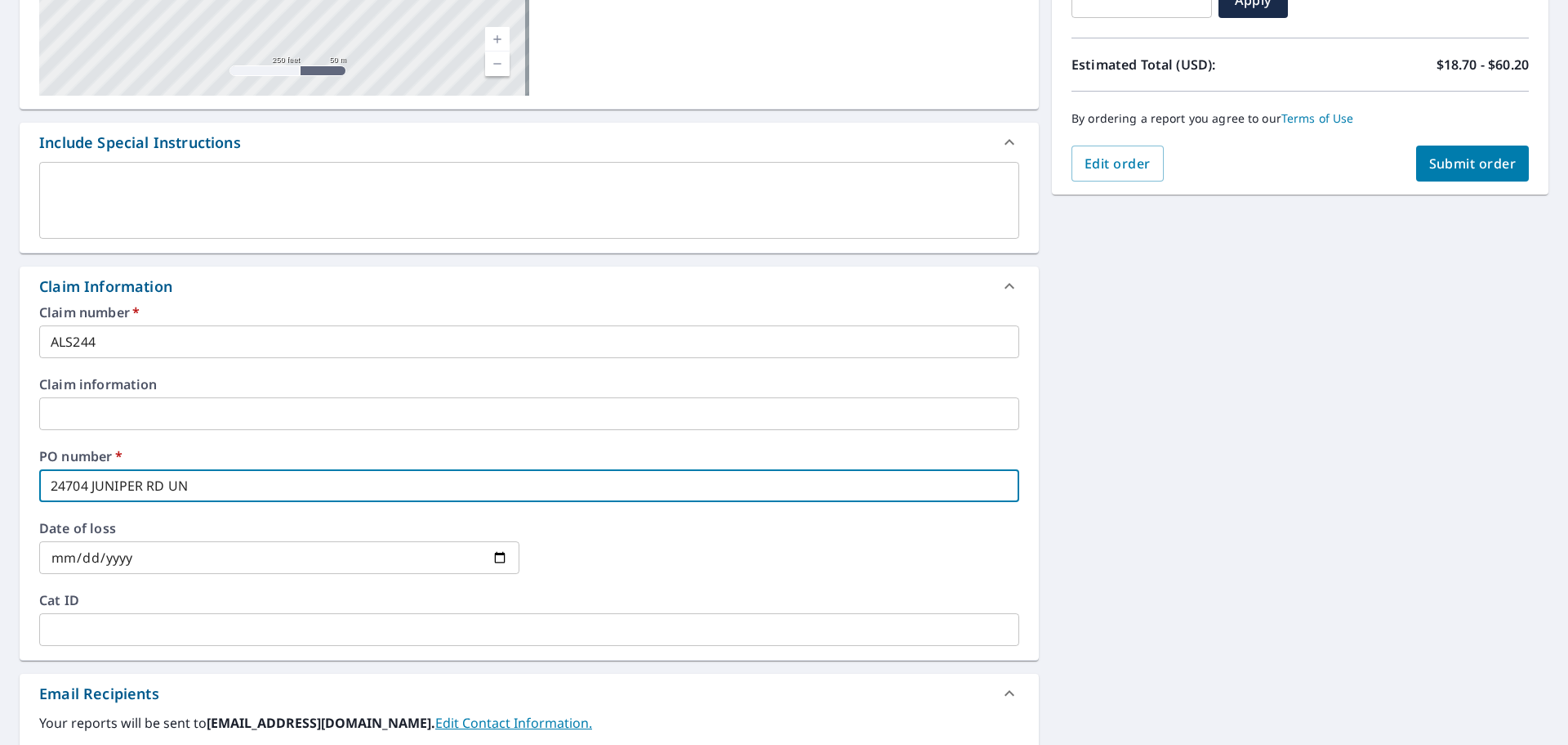
checkbox input "true"
type input "24704 JUNIPER RD UNDE"
checkbox input "true"
type input "24704 JUNIPER RD UNDER"
checkbox input "true"
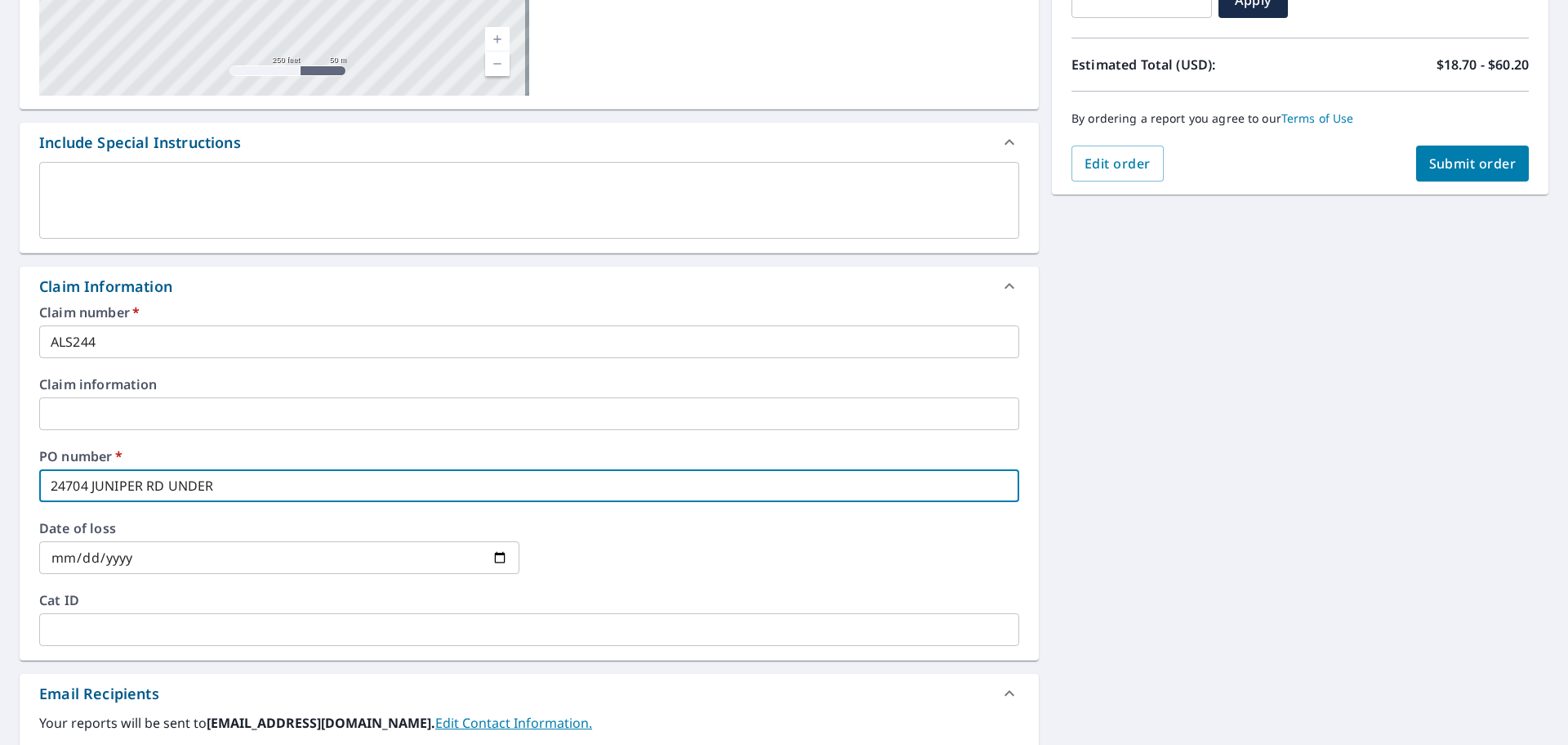
type input "24704 JUNIPER RD UNDERW"
checkbox input "true"
type input "24704 JUNIPER RD UNDERWO"
checkbox input "true"
type input "24704 JUNIPER RD UNDERWOO"
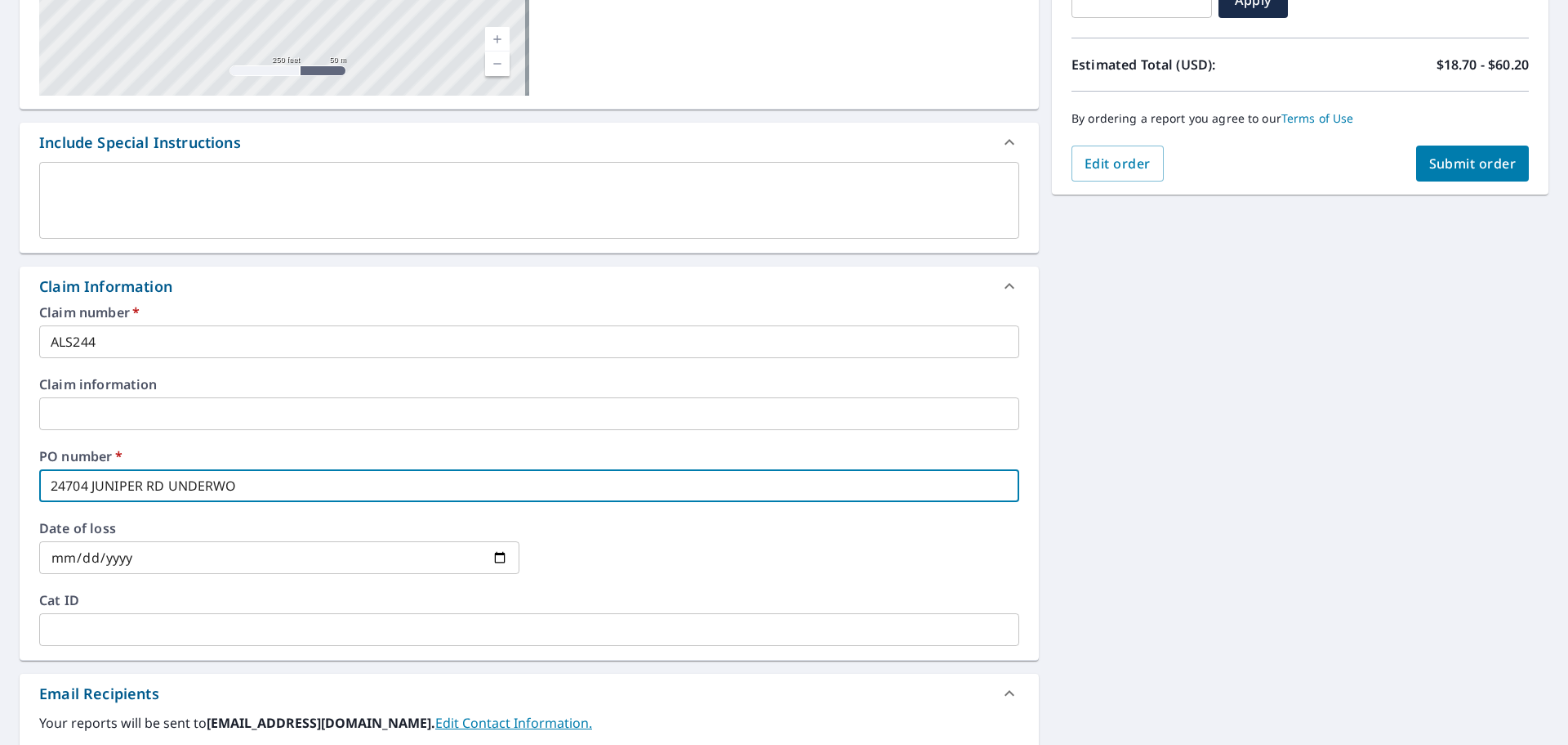
checkbox input "true"
type input "24704 JUNIPER RD UNDERWOOD"
checkbox input "true"
type input "24704 JUNIPER RD UNDERWOOD"
checkbox input "true"
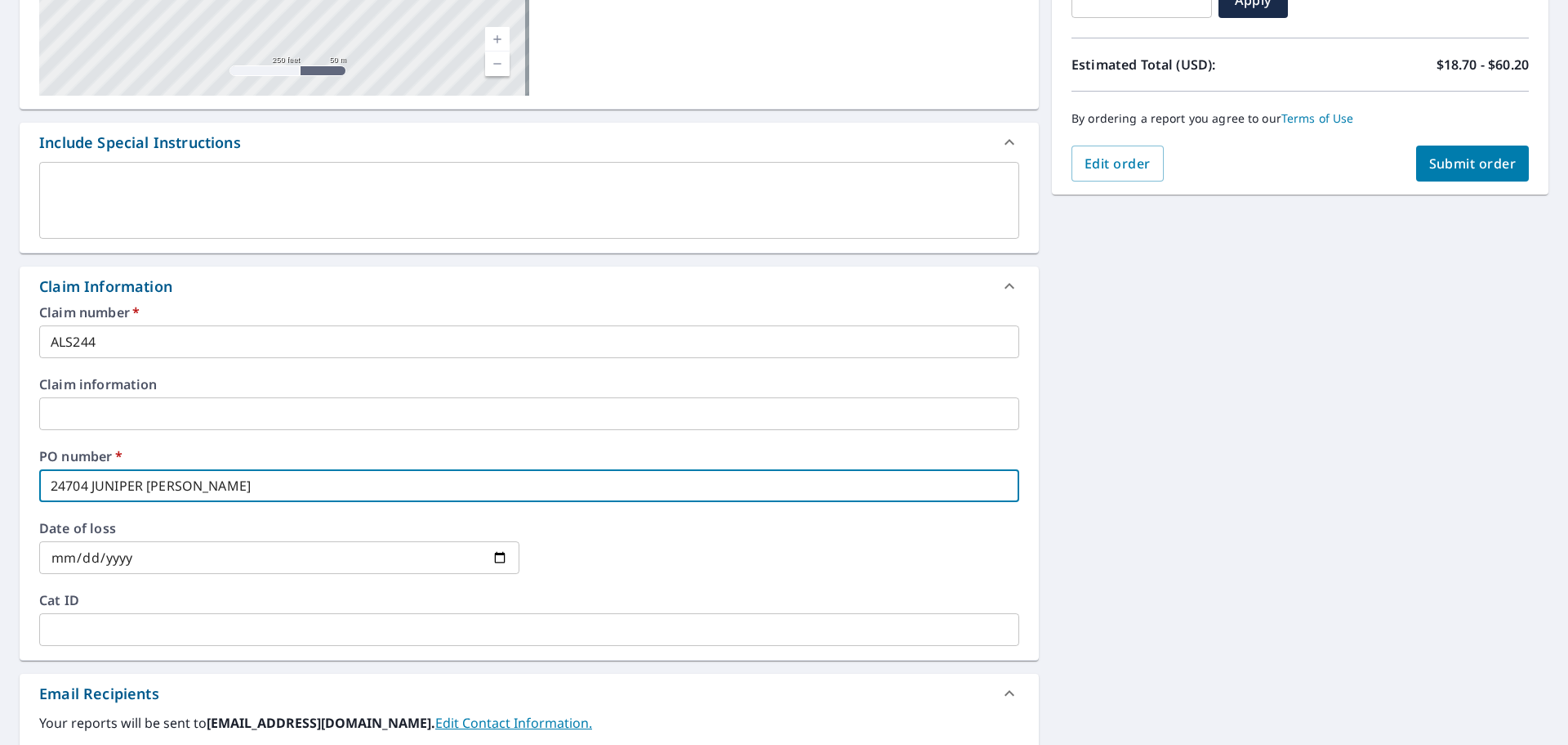
type input "24704 JUNIPER RD UNDERWOOD I"
checkbox input "true"
type input "24704 JUNIPER RD UNDERWOOD IA"
checkbox input "true"
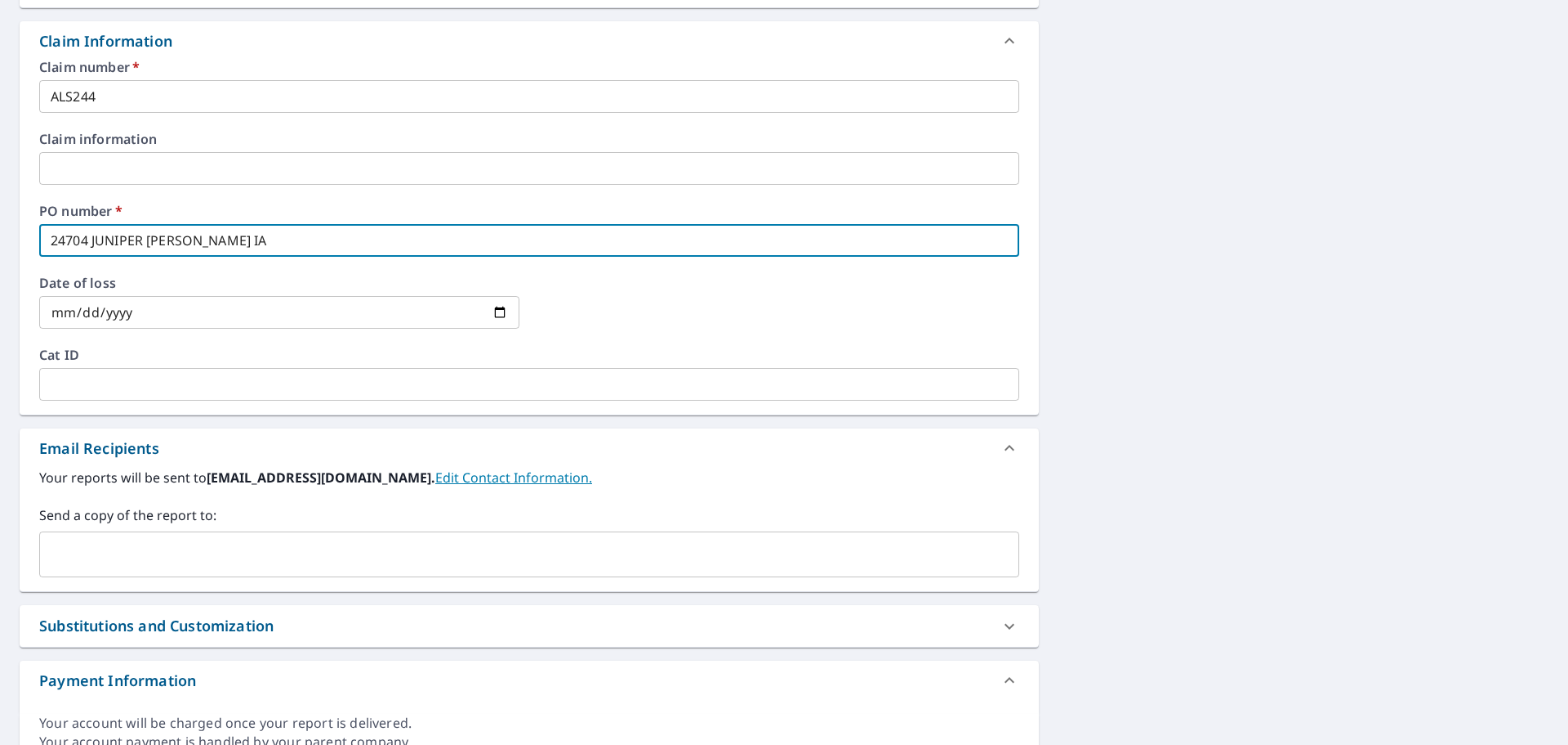
scroll to position [647, 0]
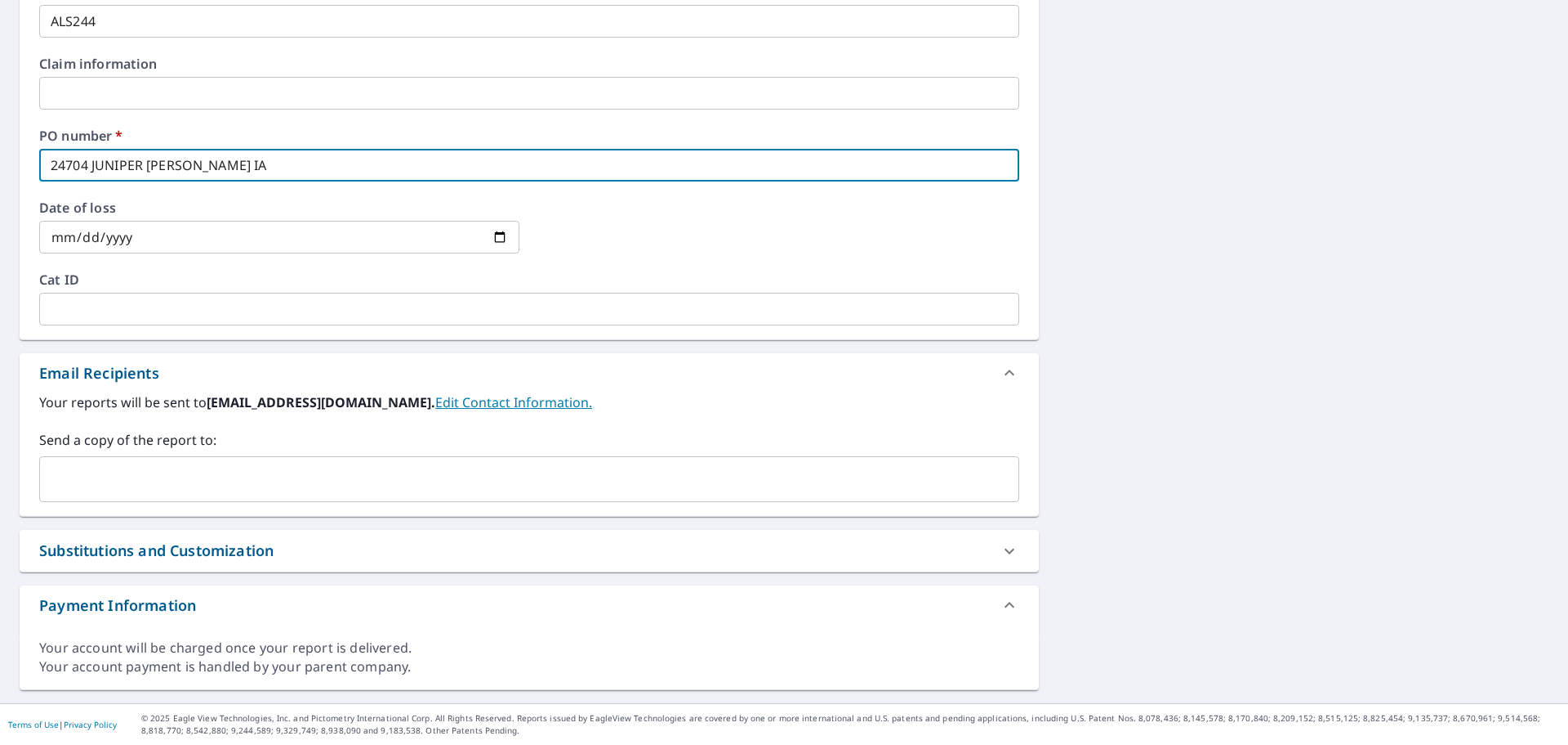
type input "24704 JUNIPER RD UNDERWOOD IA"
click at [240, 488] on input "text" at bounding box center [517, 478] width 941 height 31
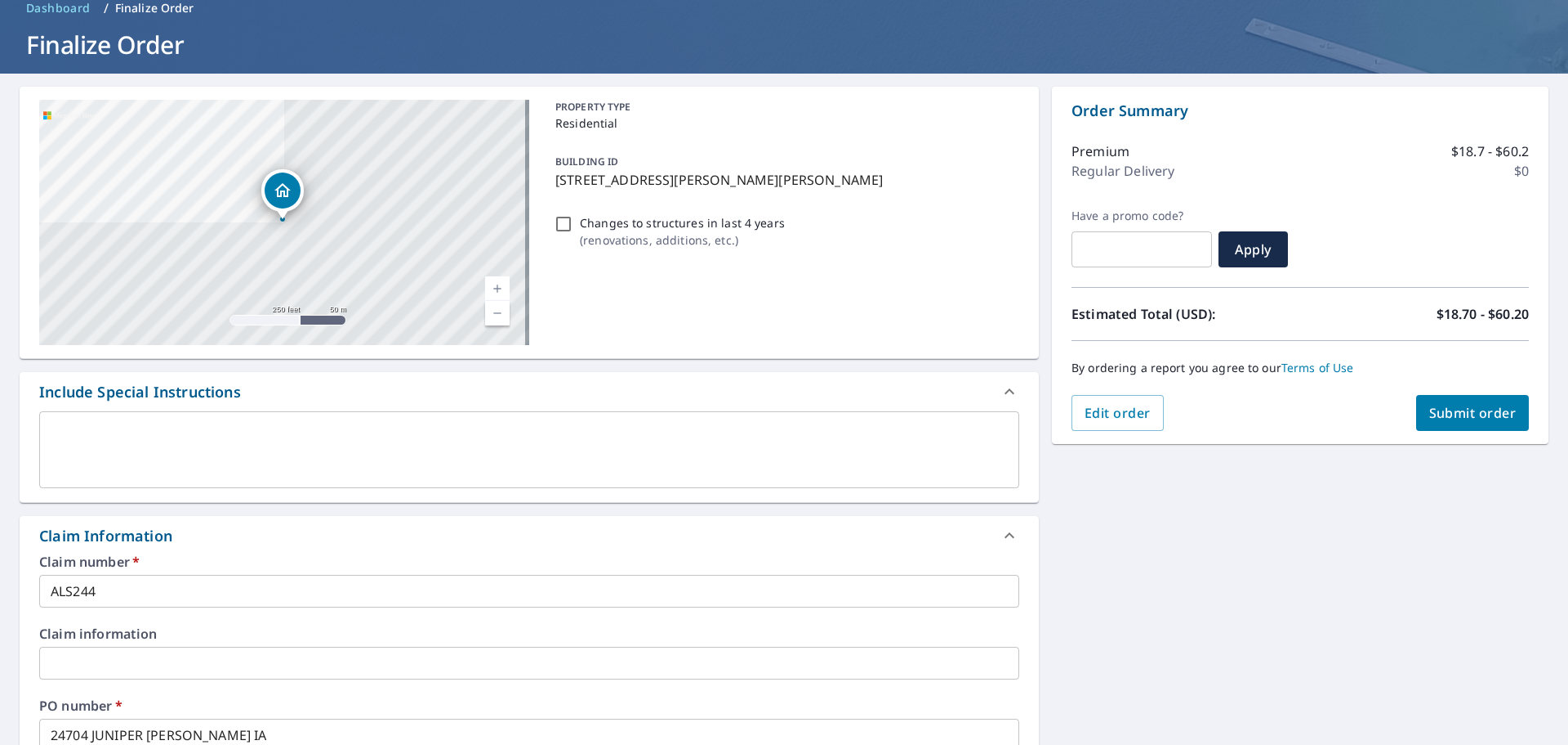
scroll to position [75, 0]
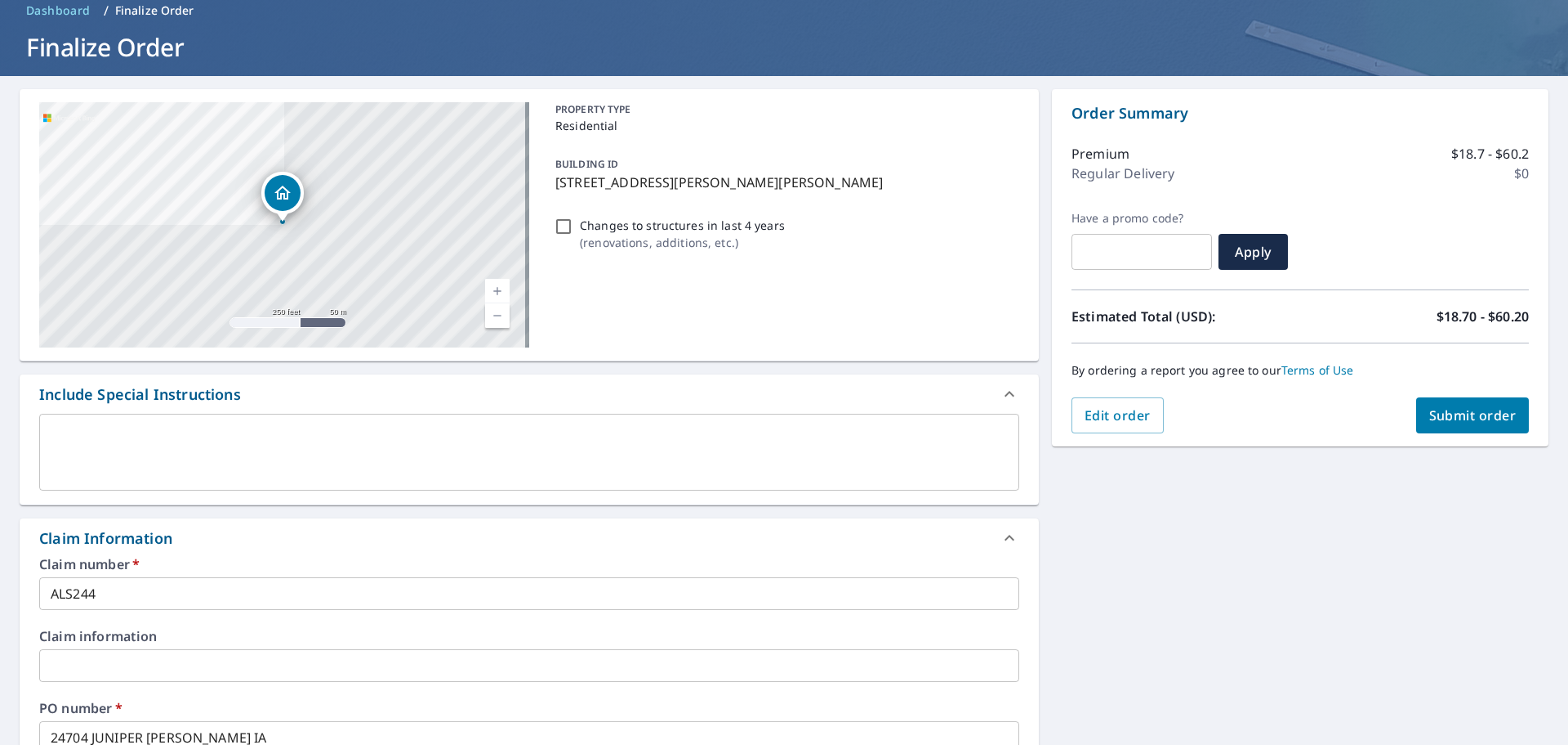
type input "ALSPACH_JOSH@YAHOO.COM"
click at [1443, 415] on span "Submit order" at bounding box center [1472, 414] width 87 height 18
checkbox input "true"
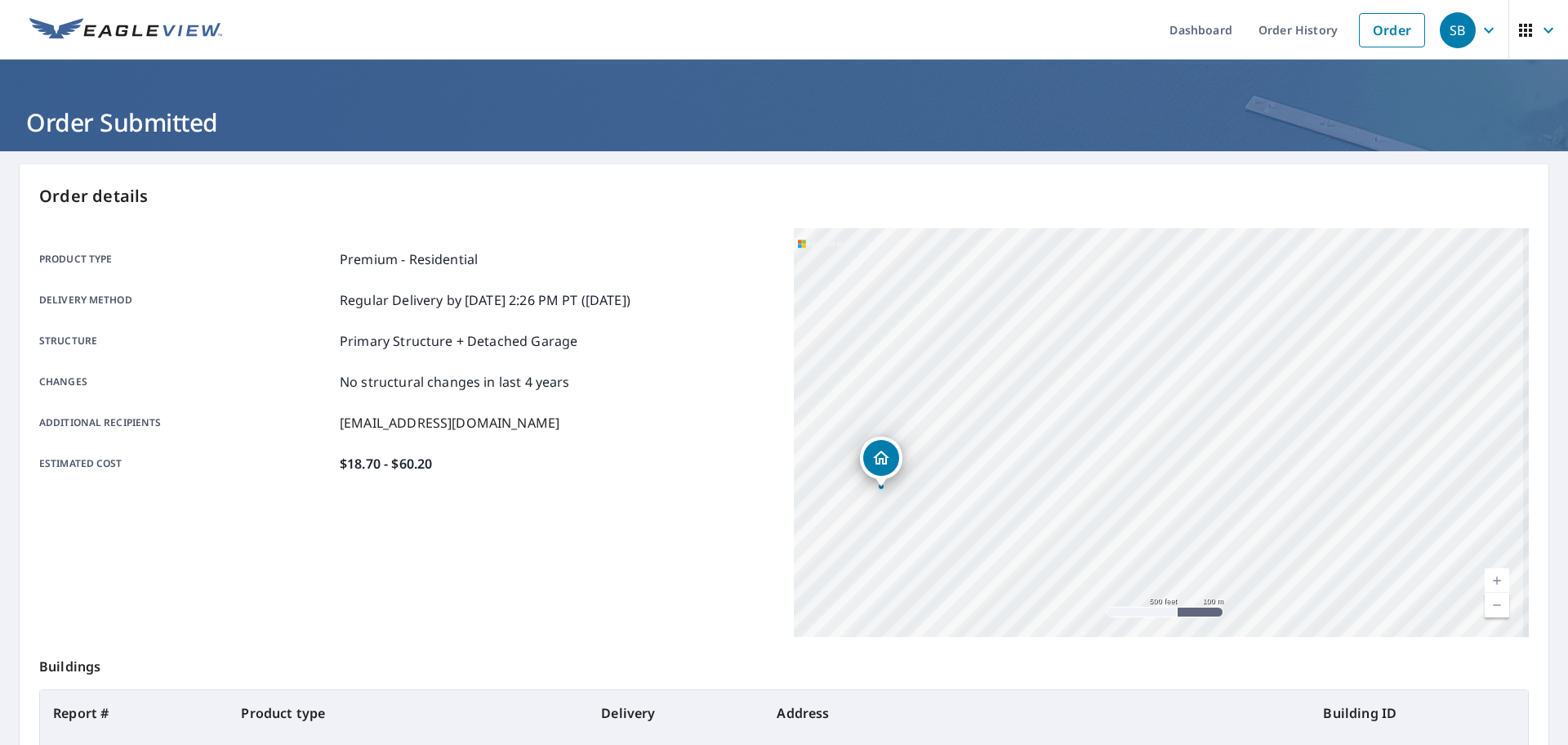
drag, startPoint x: 1007, startPoint y: 520, endPoint x: 1156, endPoint y: 459, distance: 161.0
click at [1156, 459] on div "24704 Juniper Rd Underwood, IA 51576" at bounding box center [1161, 432] width 735 height 409
drag, startPoint x: 811, startPoint y: 468, endPoint x: 1075, endPoint y: 488, distance: 264.8
click at [1074, 488] on div "24704 Juniper Rd Underwood, IA 51576" at bounding box center [1161, 432] width 735 height 409
